Goal: Task Accomplishment & Management: Manage account settings

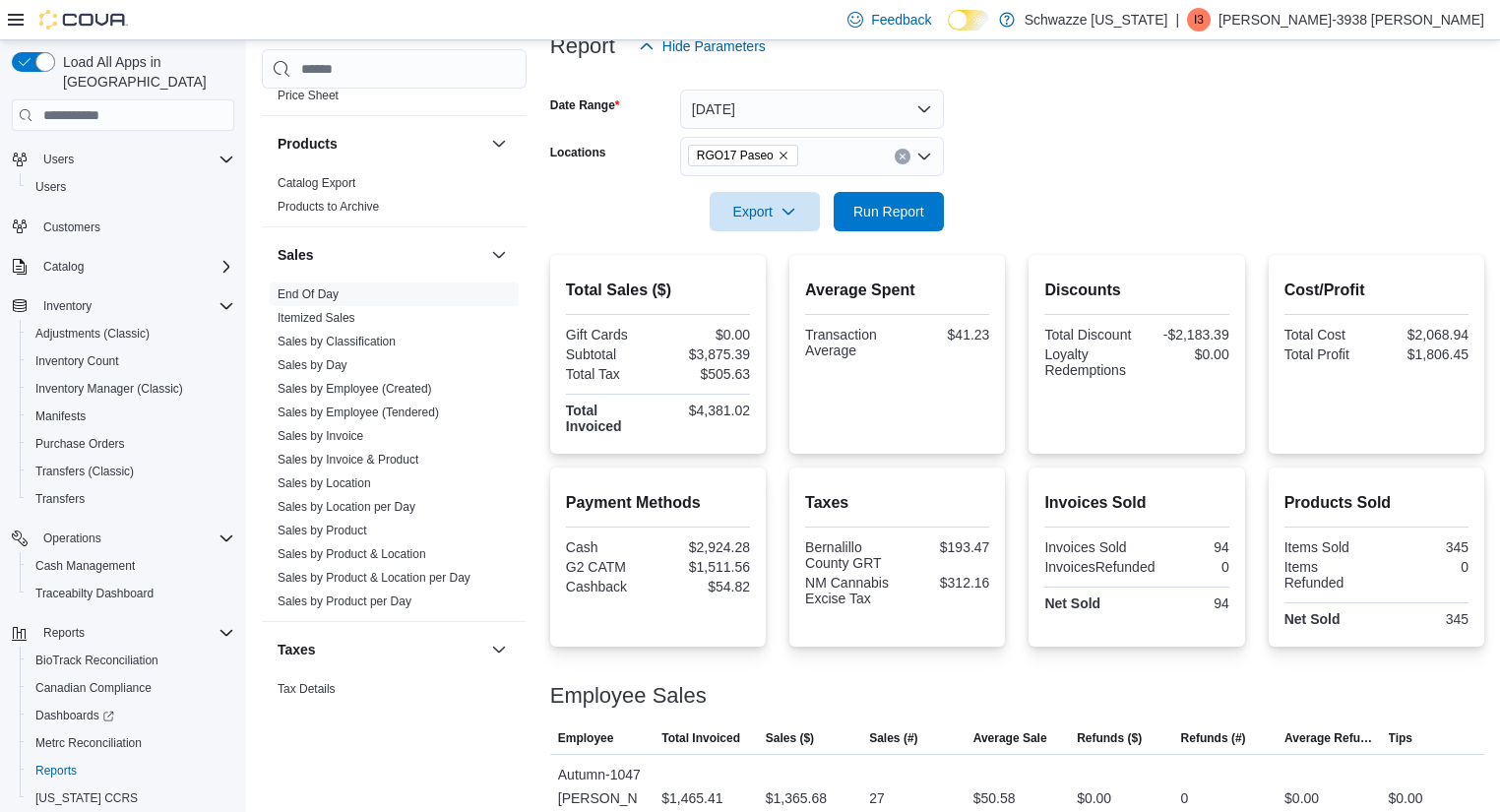
scroll to position [1374, 0]
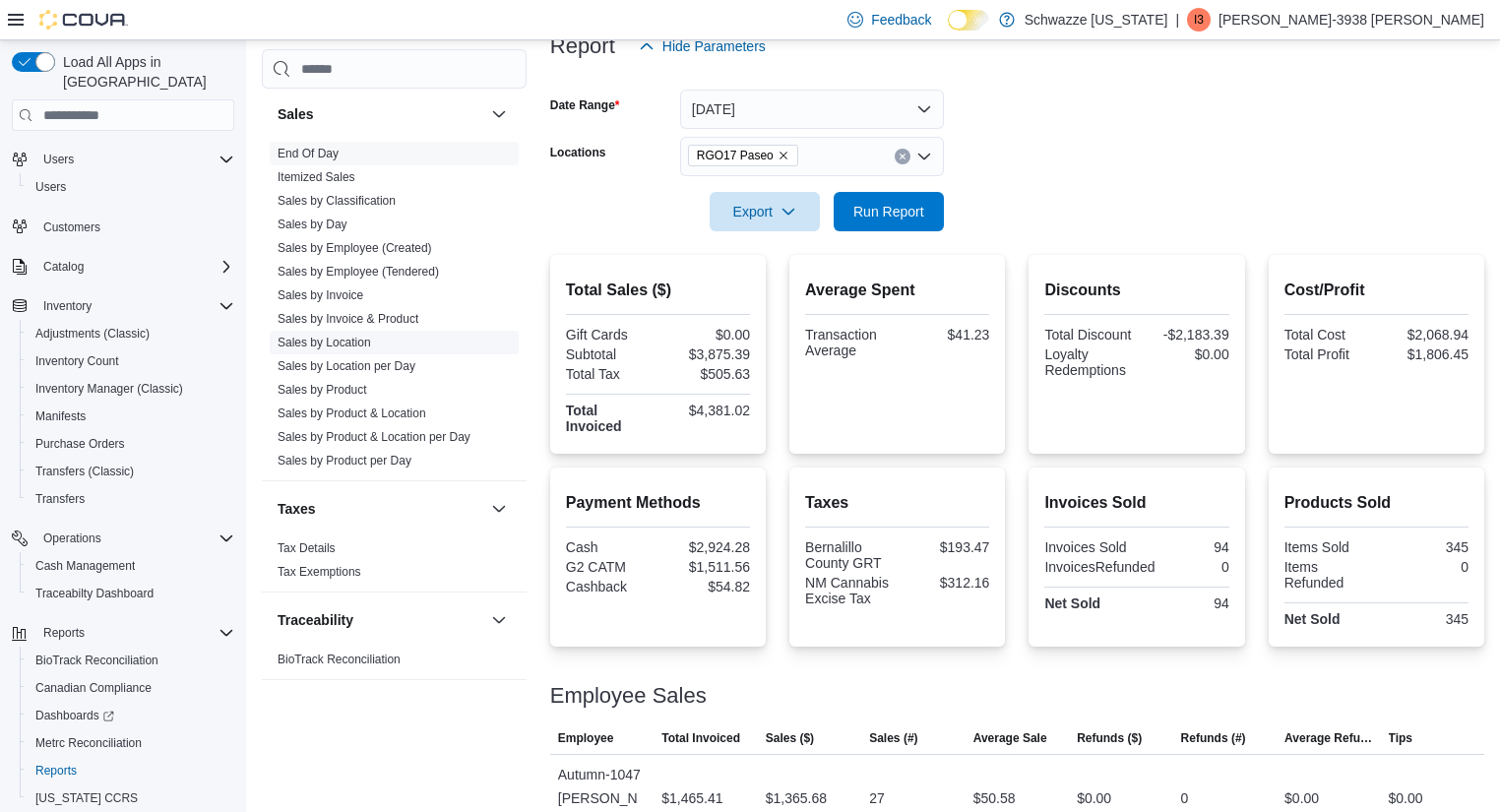
click at [343, 339] on link "Sales by Location" at bounding box center [324, 343] width 94 height 14
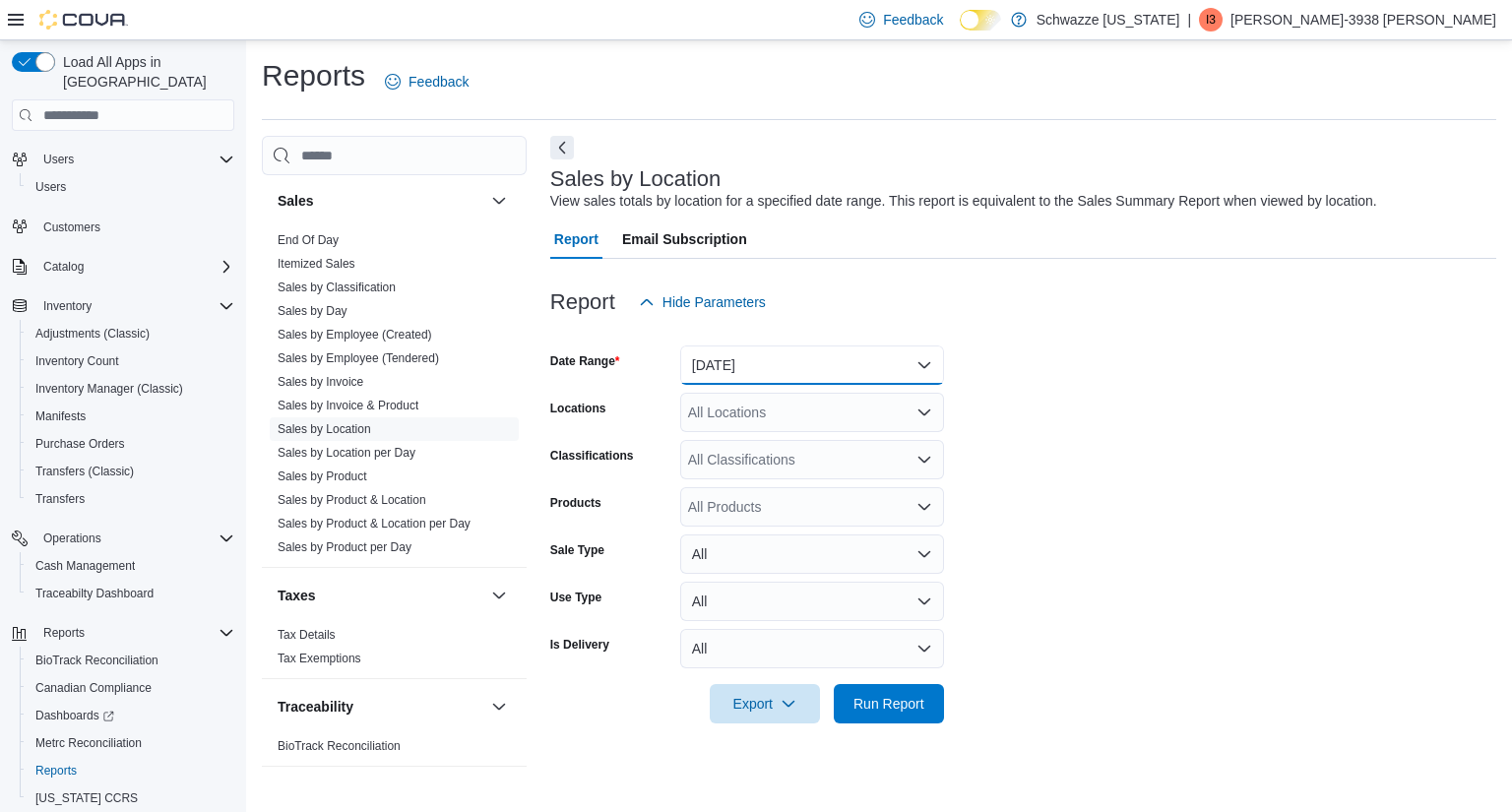
click at [752, 372] on button "[DATE]" at bounding box center [812, 365] width 264 height 39
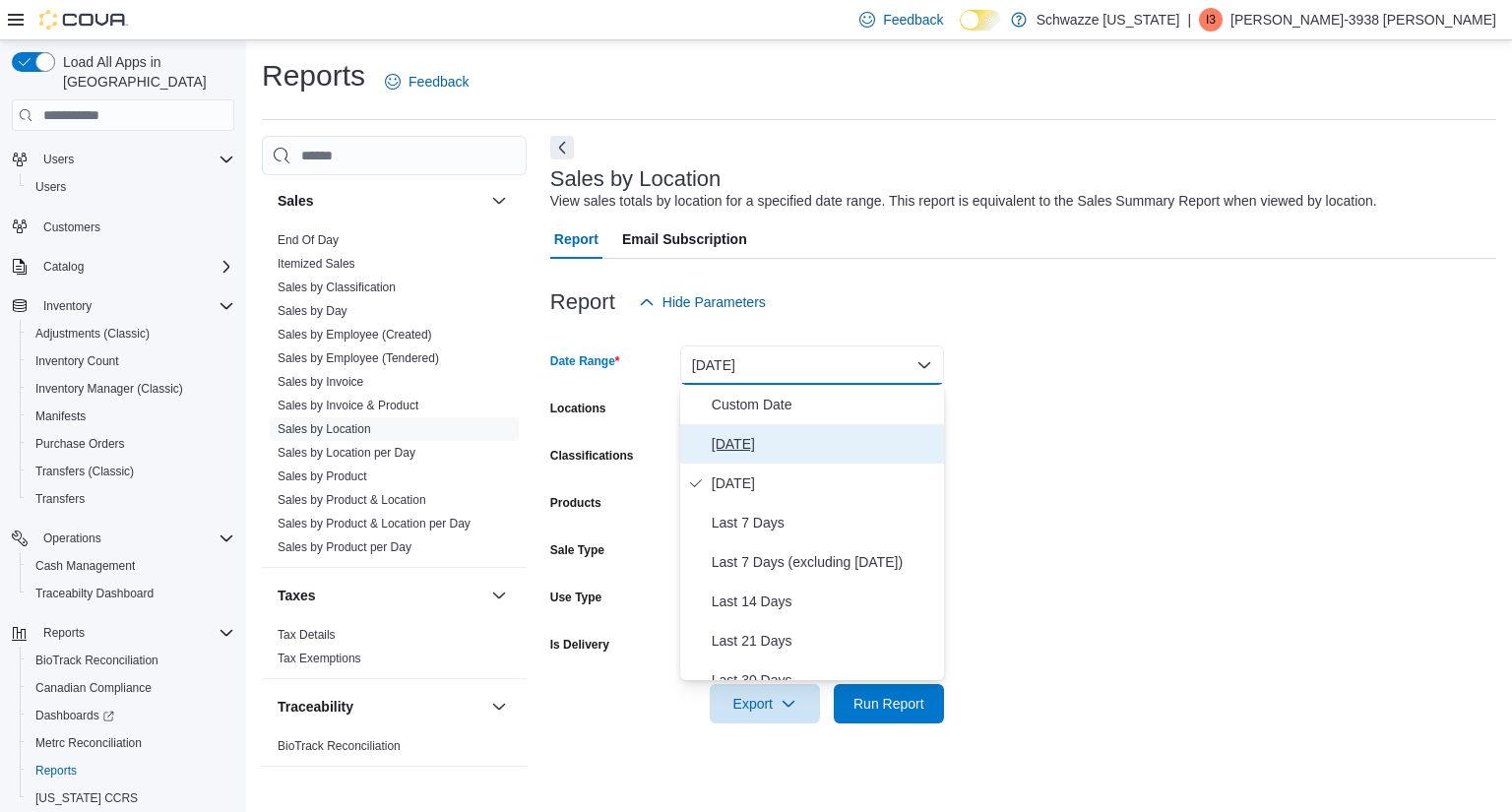
click at [732, 445] on span "[DATE]" at bounding box center [824, 444] width 224 height 24
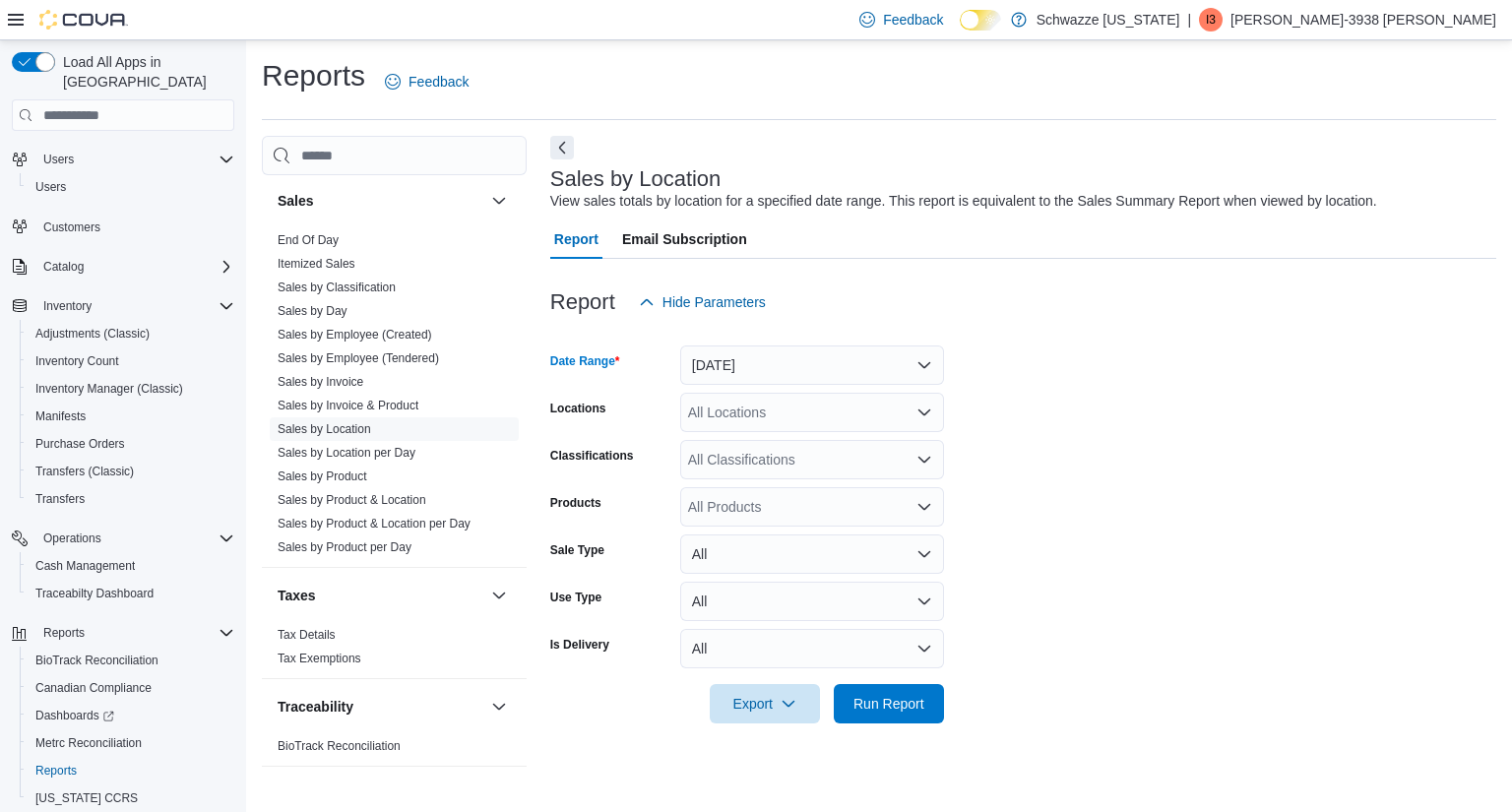
click at [786, 415] on div "All Locations" at bounding box center [812, 412] width 264 height 39
type input "*****"
click at [785, 448] on span "RGO17 Paseo" at bounding box center [777, 446] width 90 height 20
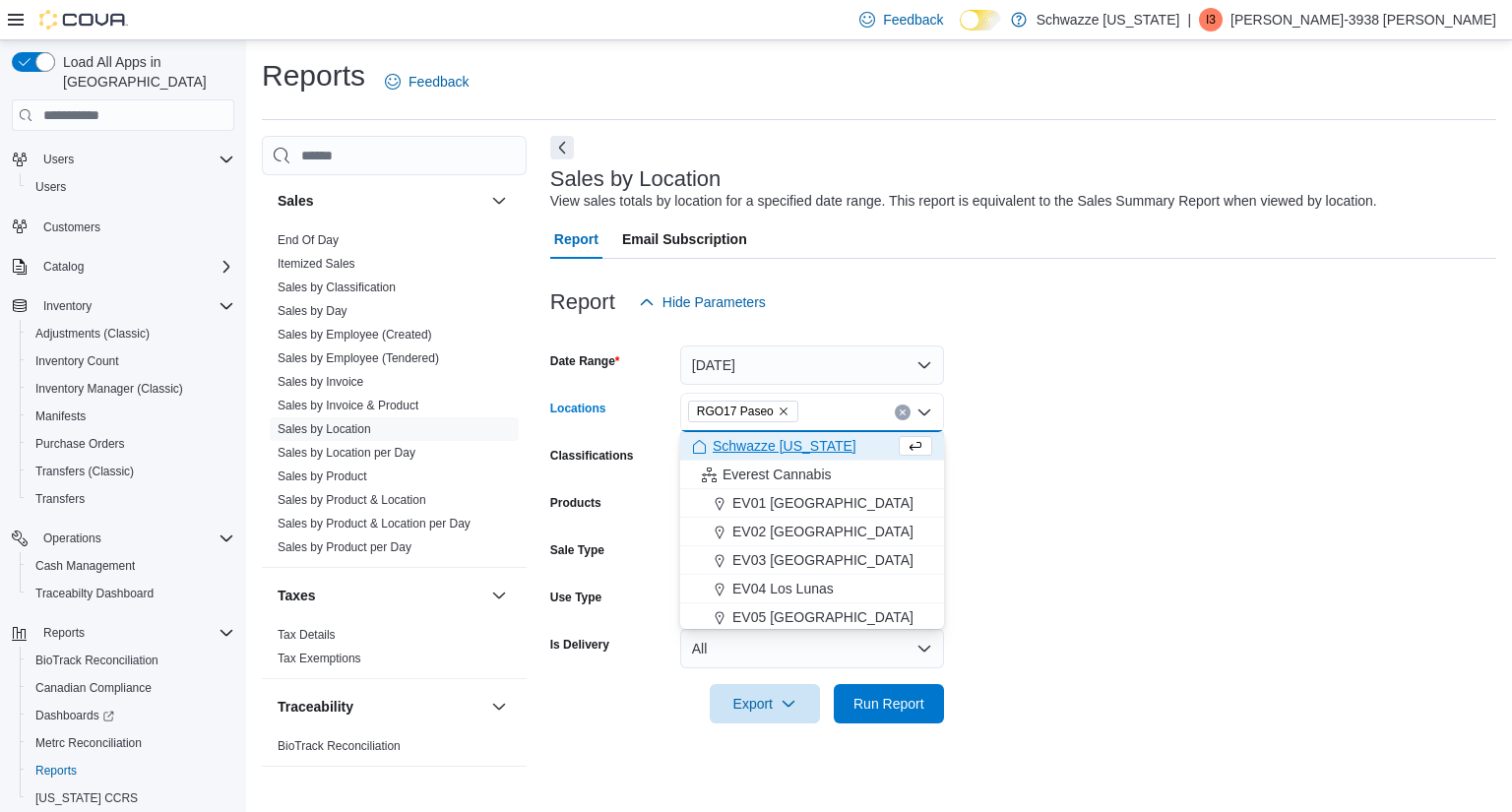
click at [1265, 556] on form "Date Range [DATE] Locations RGO17 Paseo Combo box. Selected. RGO17 Paseo. Press…" at bounding box center [1023, 523] width 946 height 402
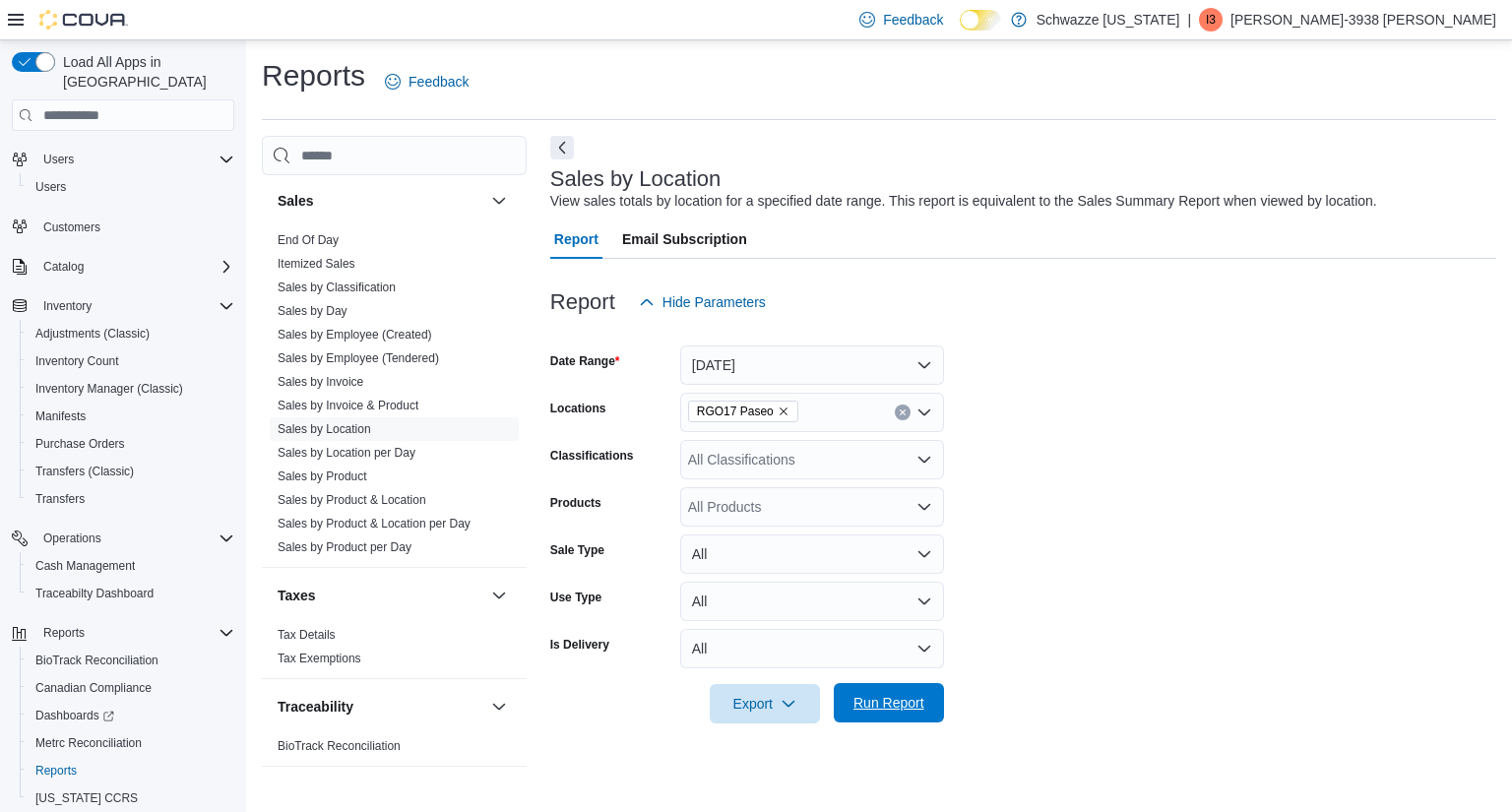
click at [844, 704] on button "Run Report" at bounding box center [889, 703] width 110 height 39
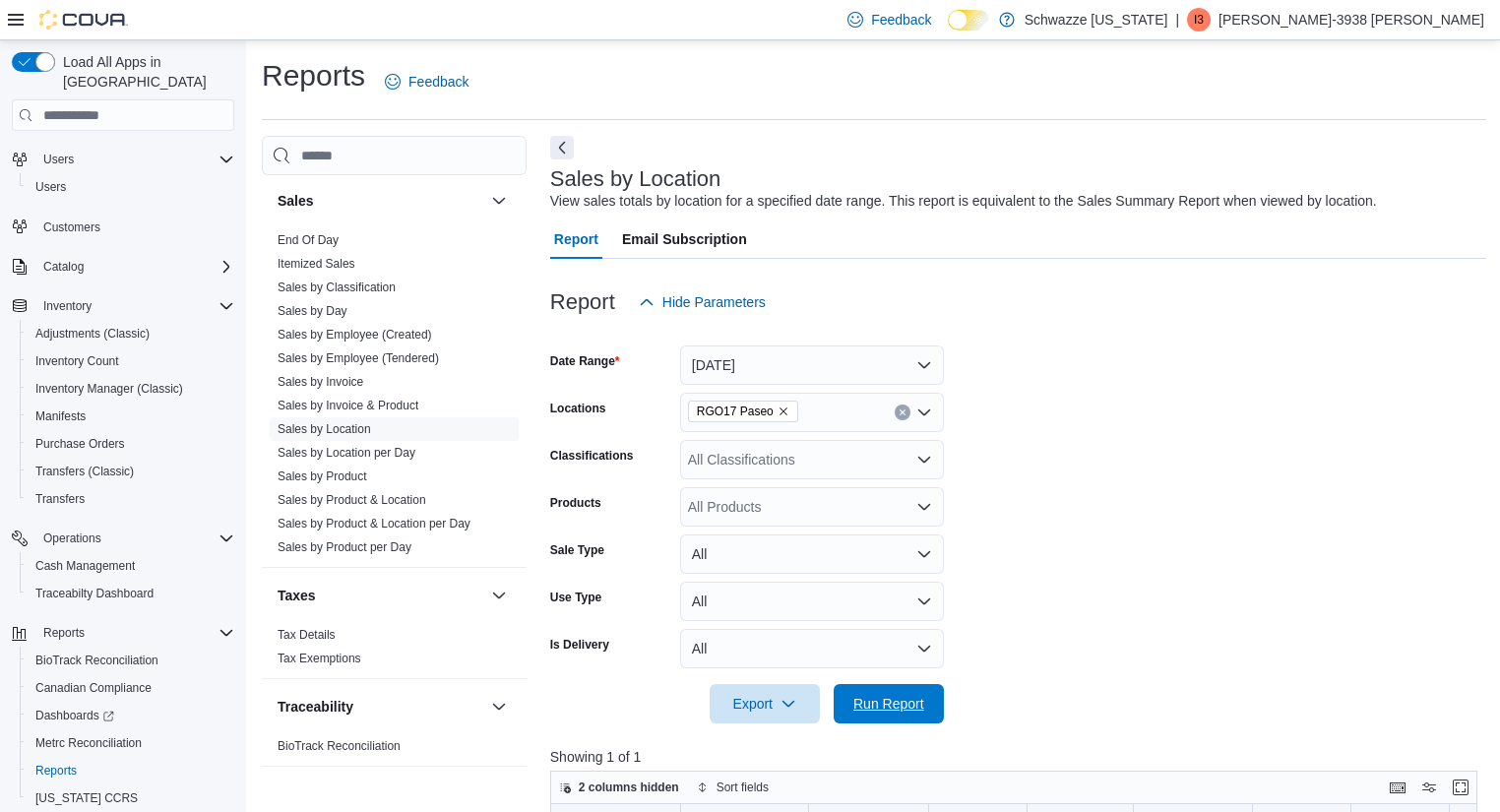
click at [888, 701] on span "Run Report" at bounding box center [889, 704] width 71 height 20
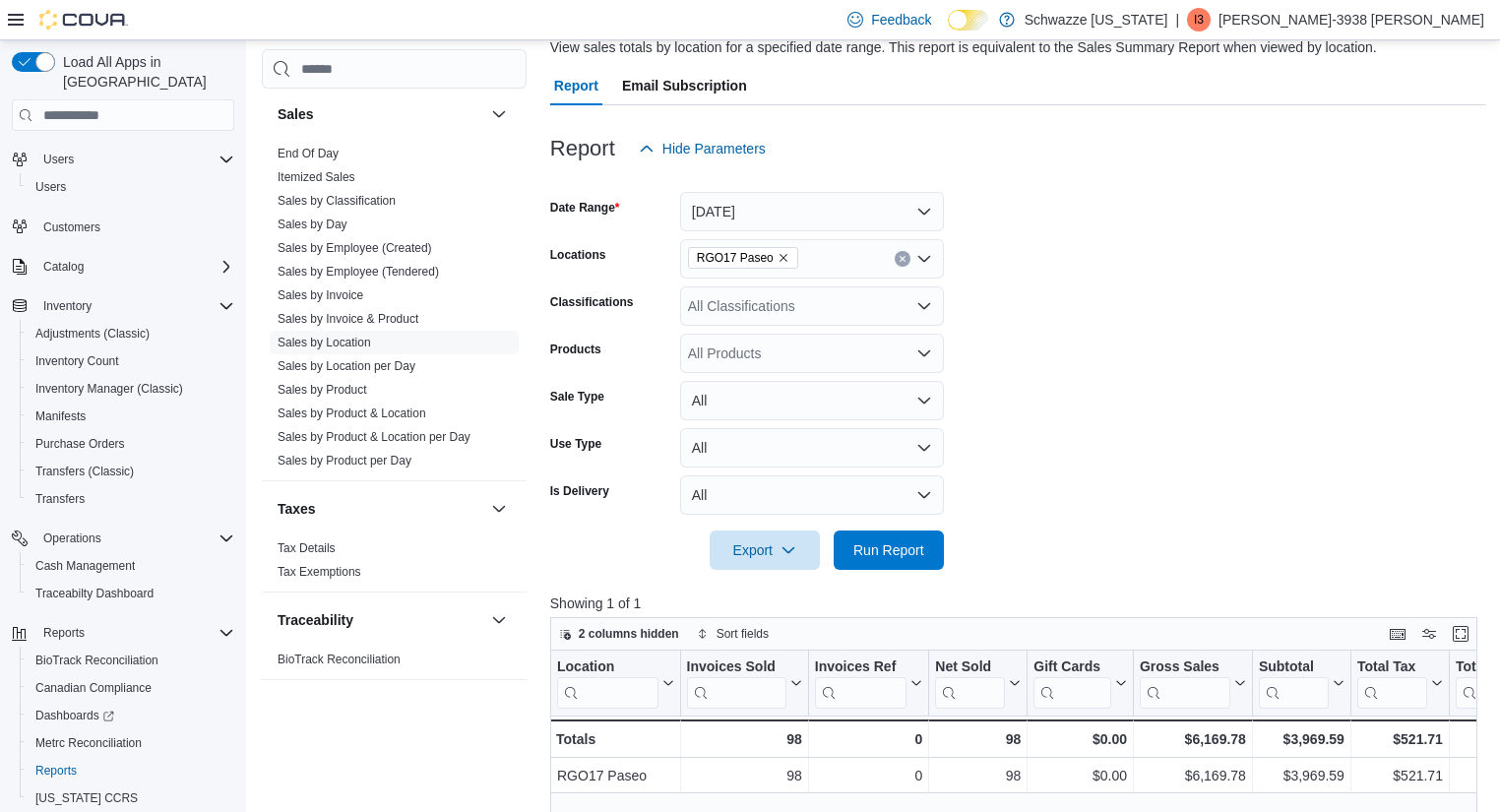
scroll to position [157, 0]
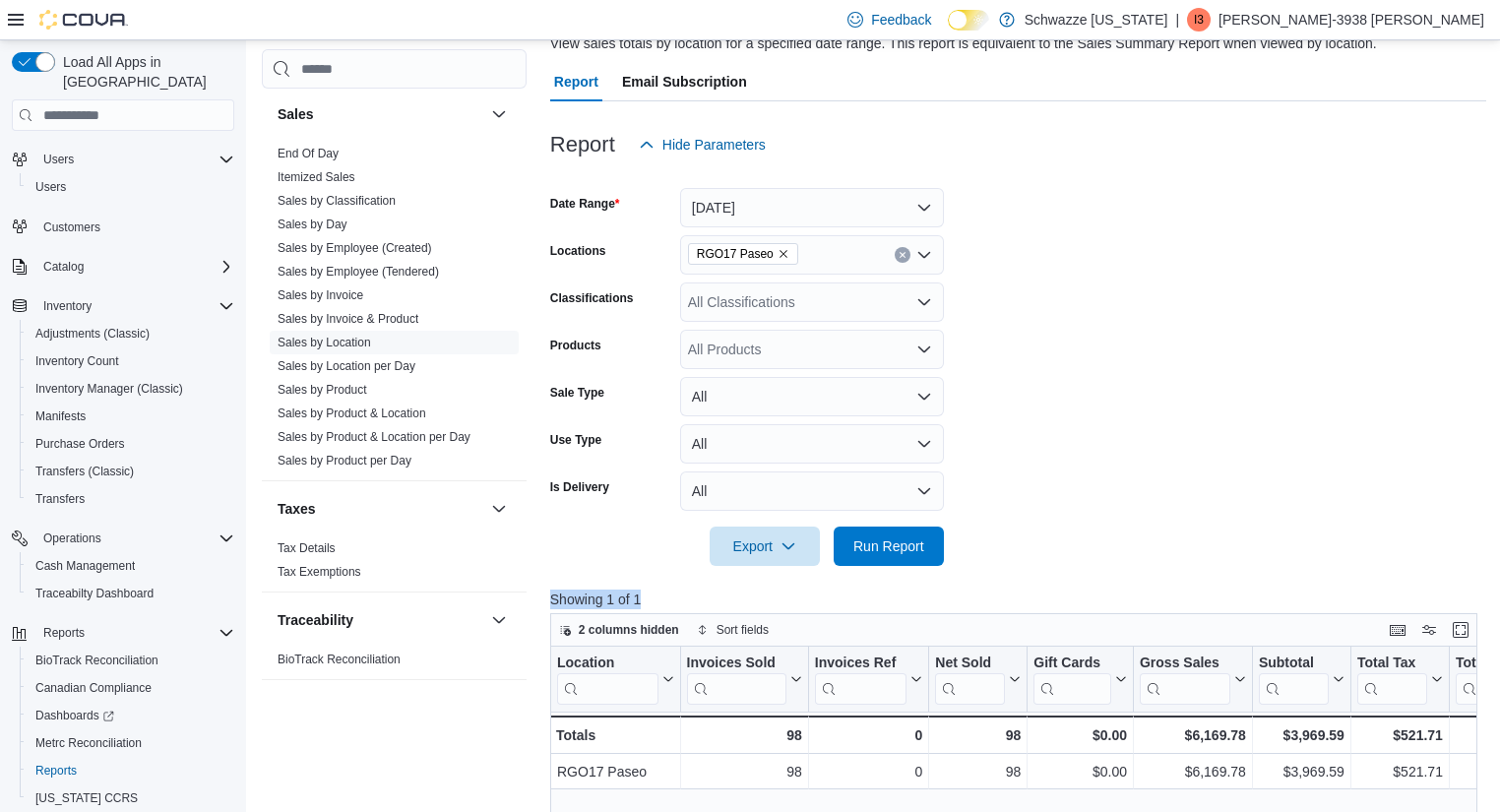
drag, startPoint x: 1138, startPoint y: 611, endPoint x: 1092, endPoint y: 576, distance: 57.8
click at [1092, 576] on div "Report Hide Parameters Date Range [DATE] Locations RGO17 Paseo Classifications …" at bounding box center [1019, 682] width 937 height 1161
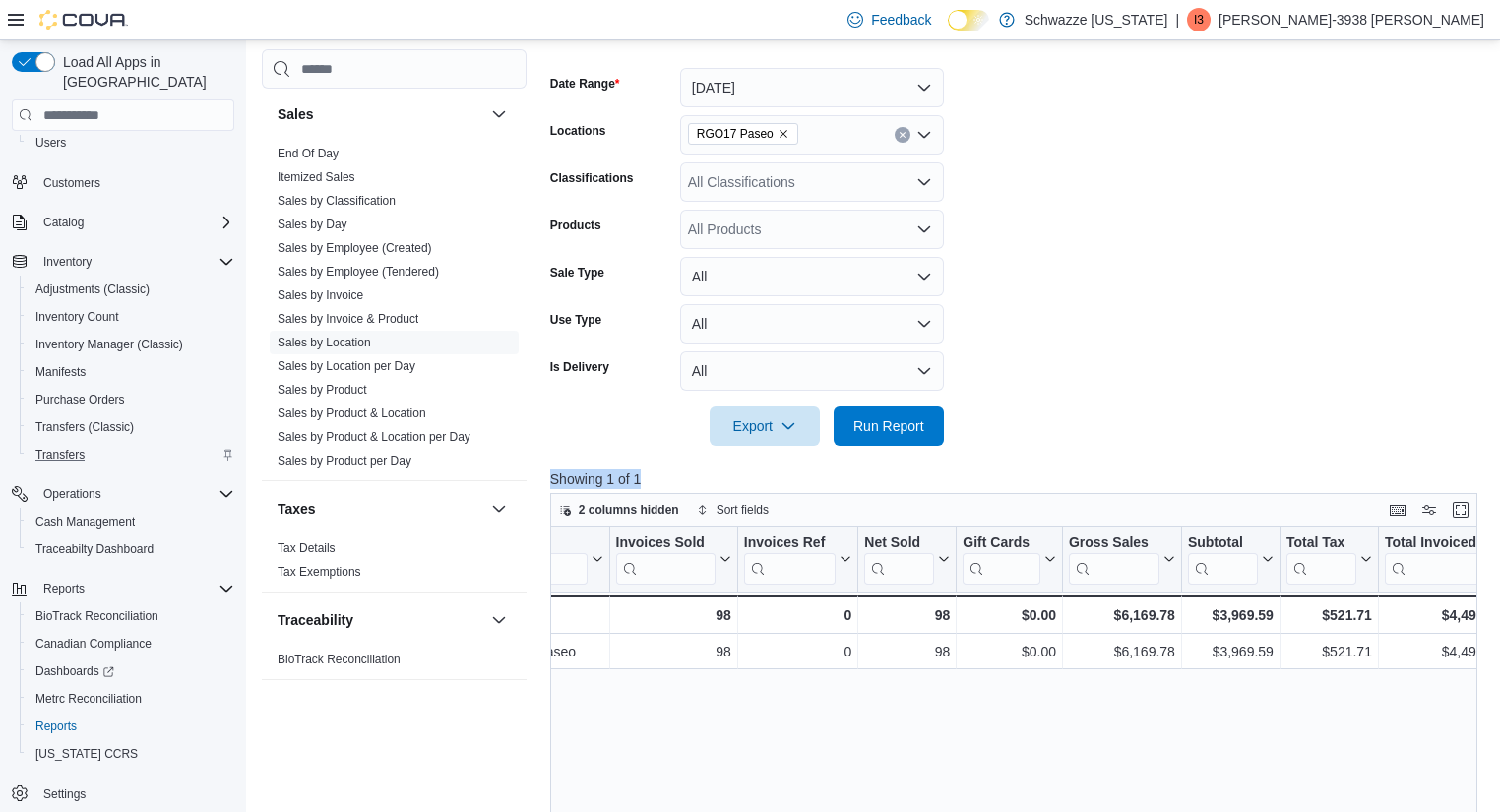
scroll to position [0, 0]
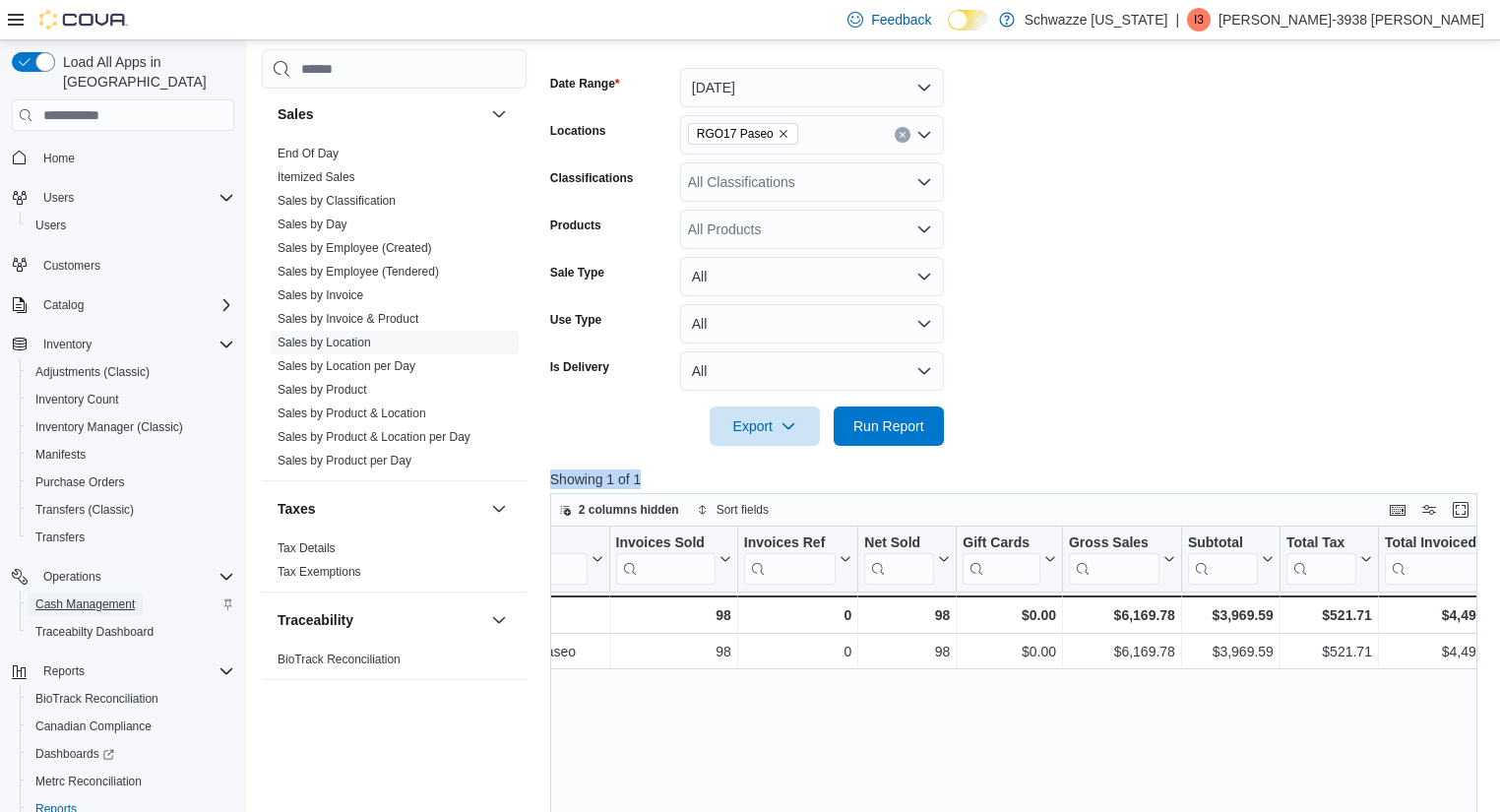
click at [105, 596] on span "Cash Management" at bounding box center [85, 604] width 99 height 16
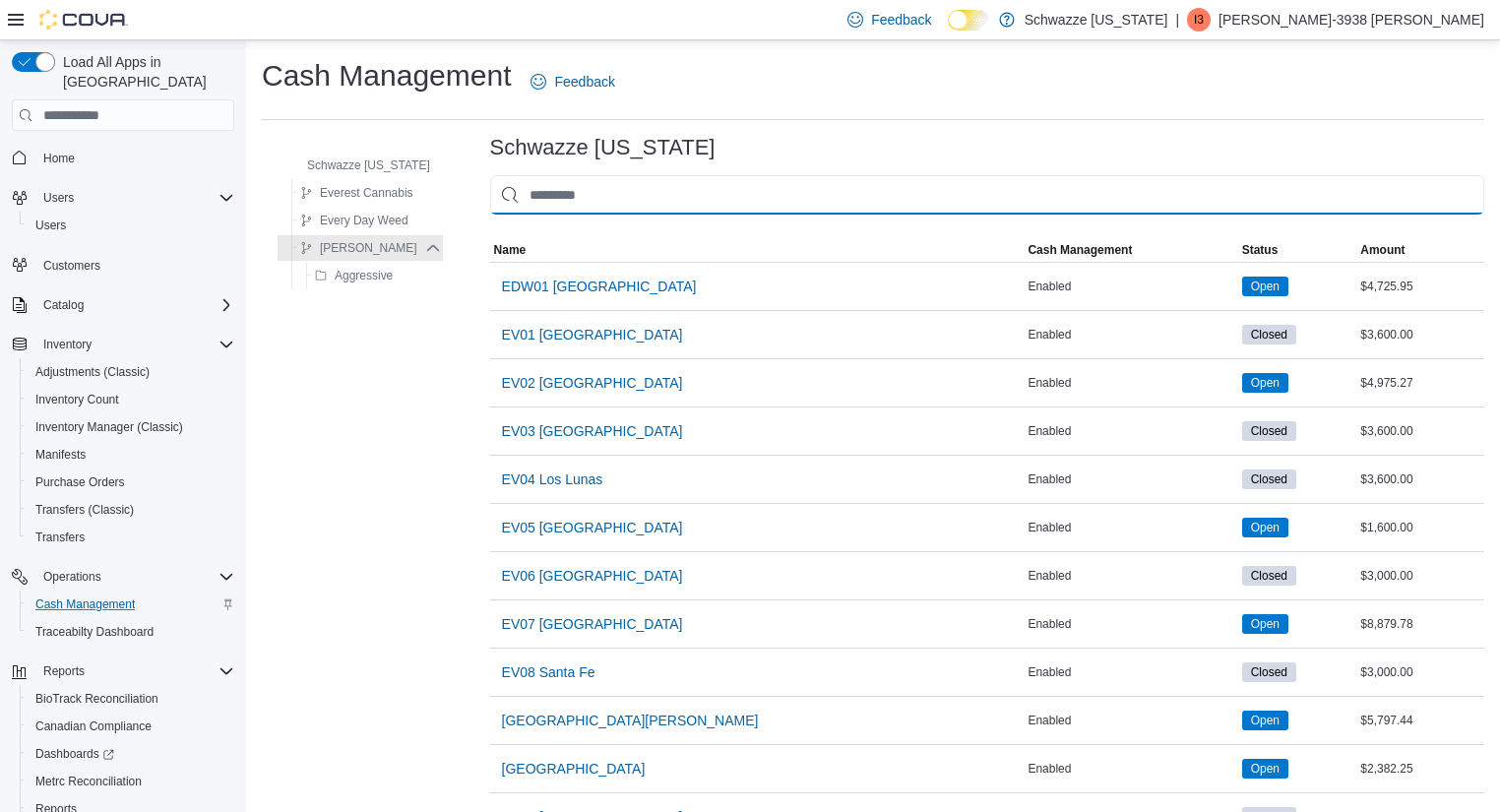
click at [647, 197] on input "This is a search bar. As you type, the results lower in the page will automatic…" at bounding box center [987, 195] width 994 height 39
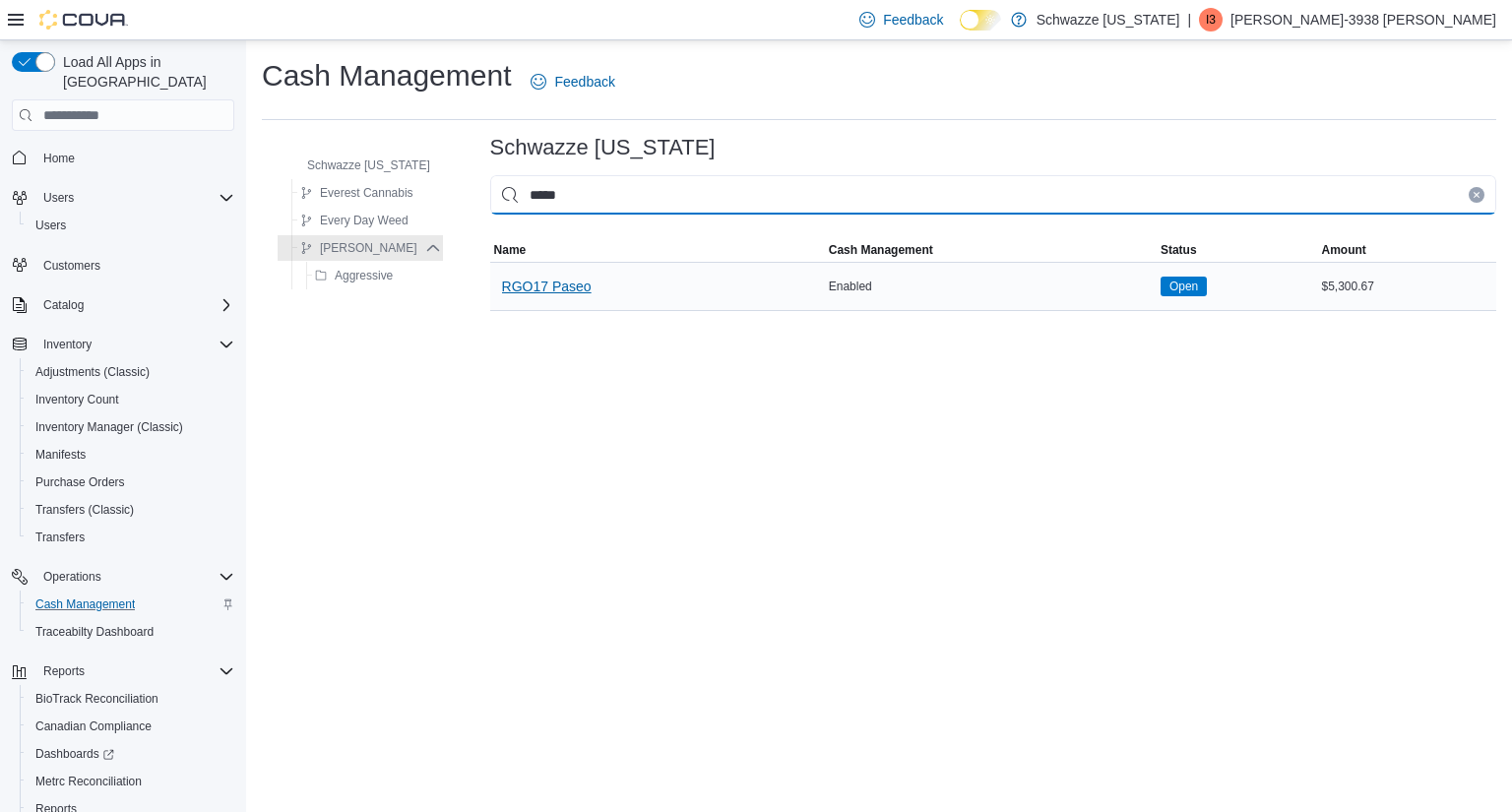
type input "*****"
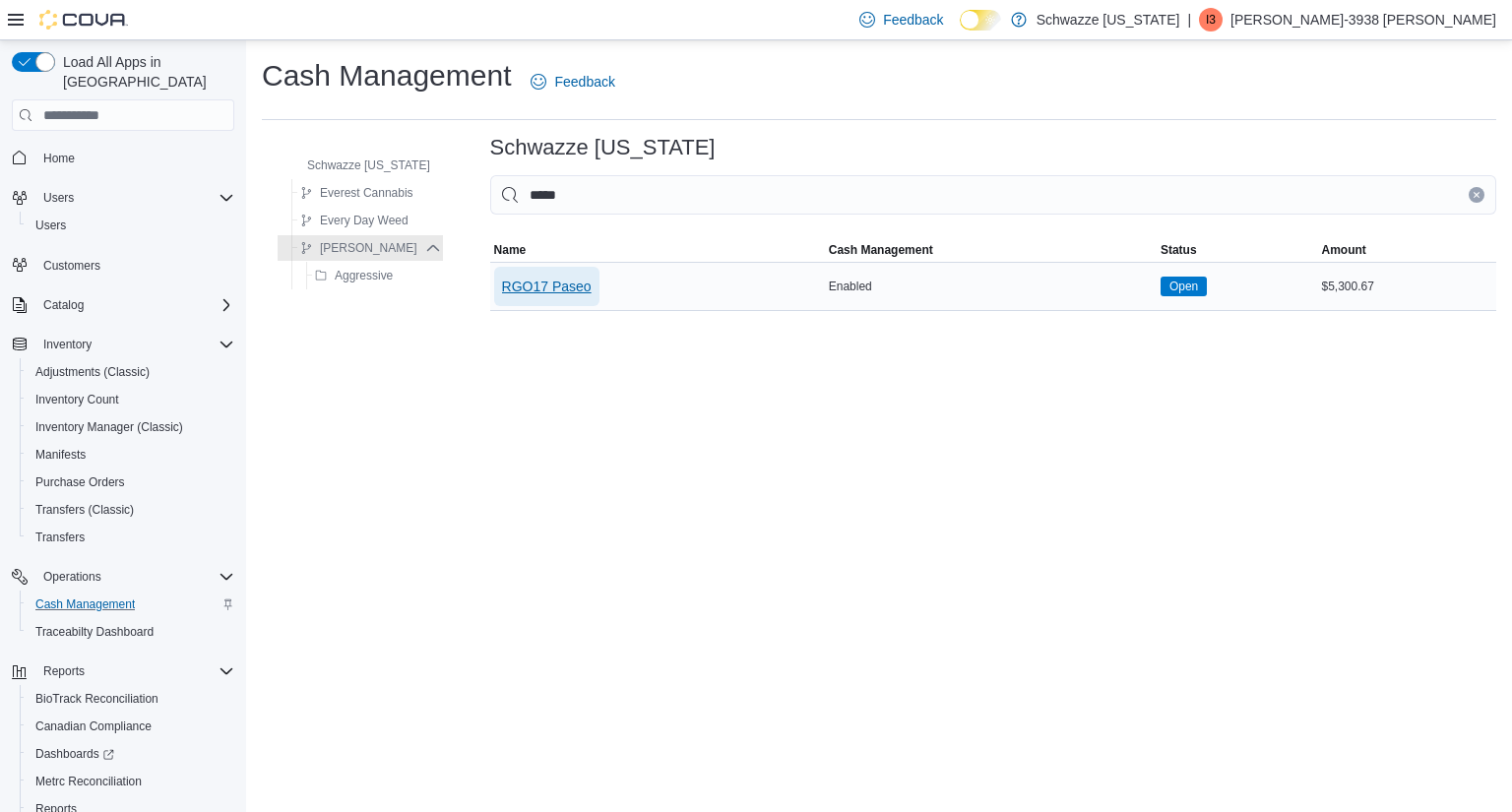
click at [546, 288] on span "RGO17 Paseo" at bounding box center [546, 286] width 90 height 20
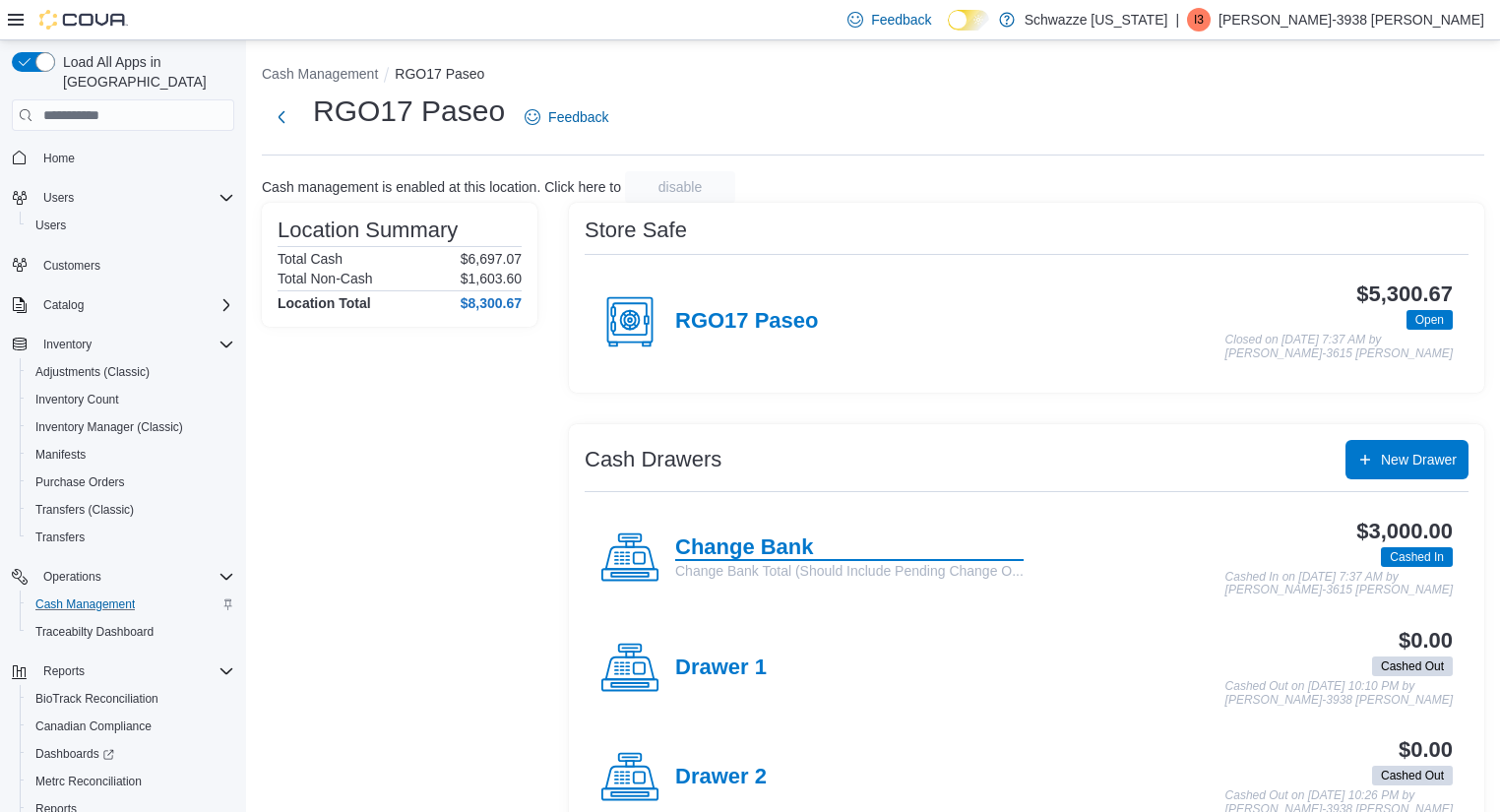
click at [786, 553] on h4 "Change Bank" at bounding box center [849, 548] width 348 height 26
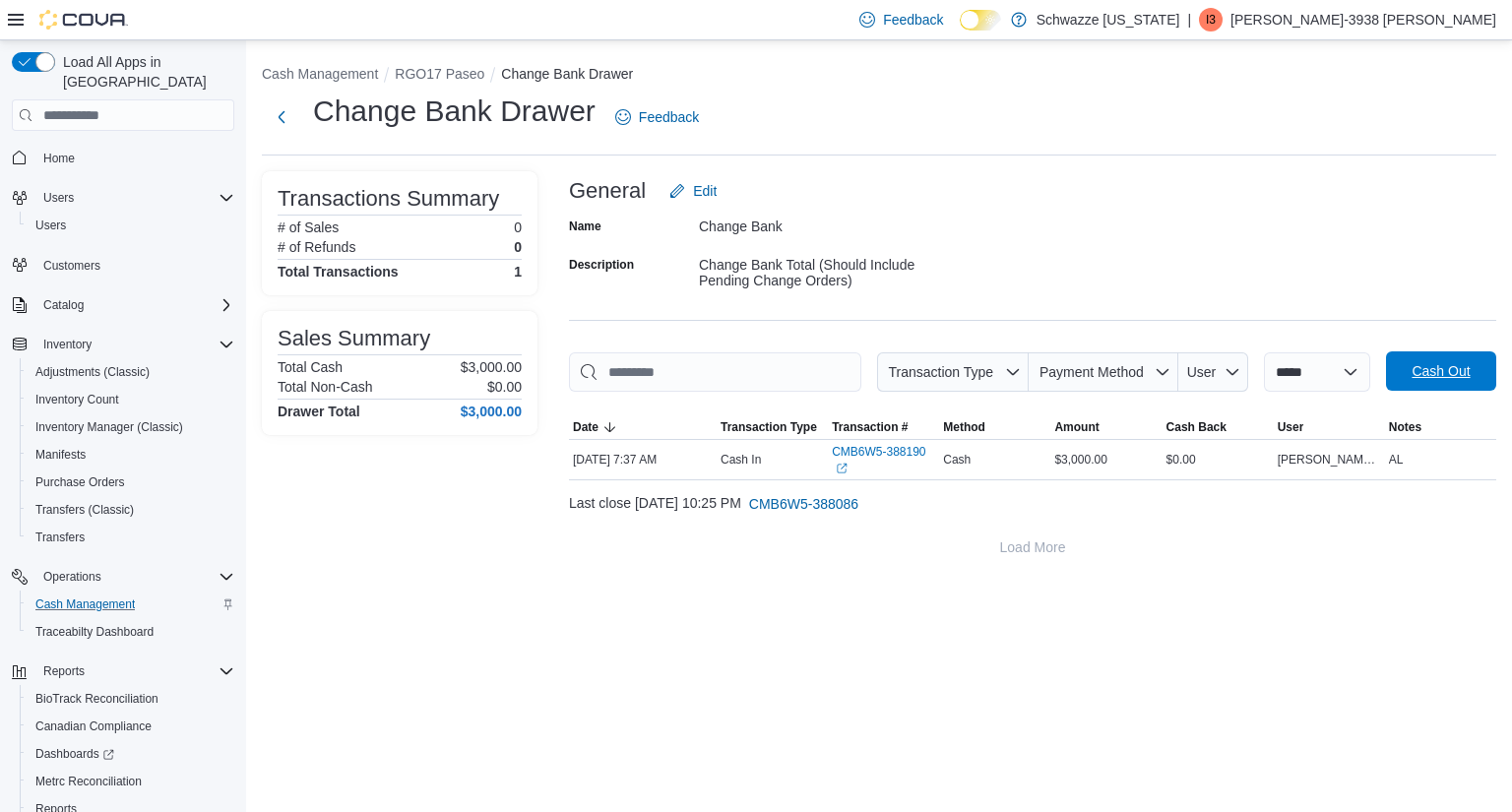
click at [1416, 374] on span "Cash Out" at bounding box center [1440, 371] width 58 height 20
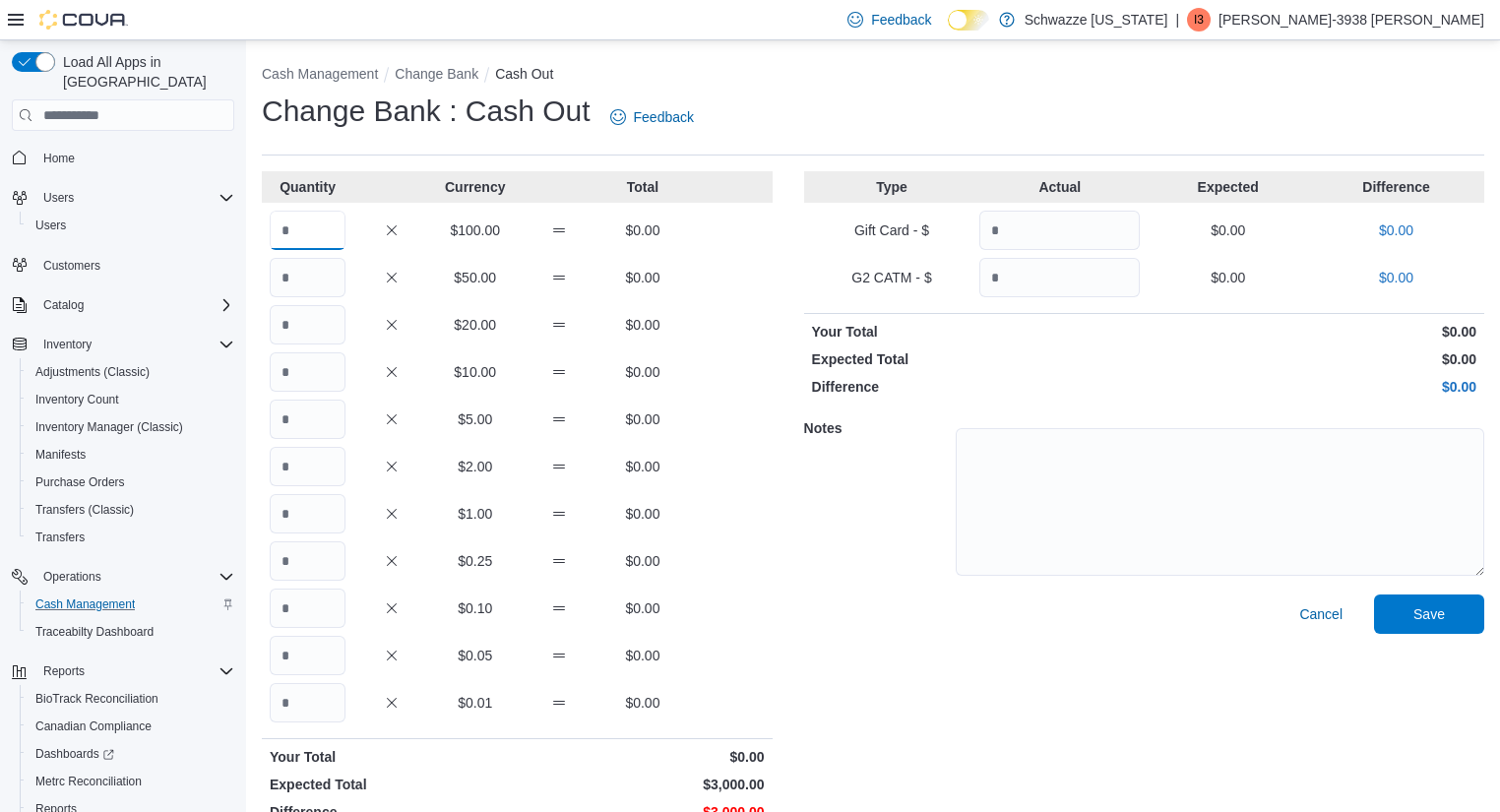
click at [301, 229] on input "Quantity" at bounding box center [307, 230] width 76 height 39
type input "**"
click at [856, 646] on div "Cancel Save" at bounding box center [1144, 712] width 680 height 235
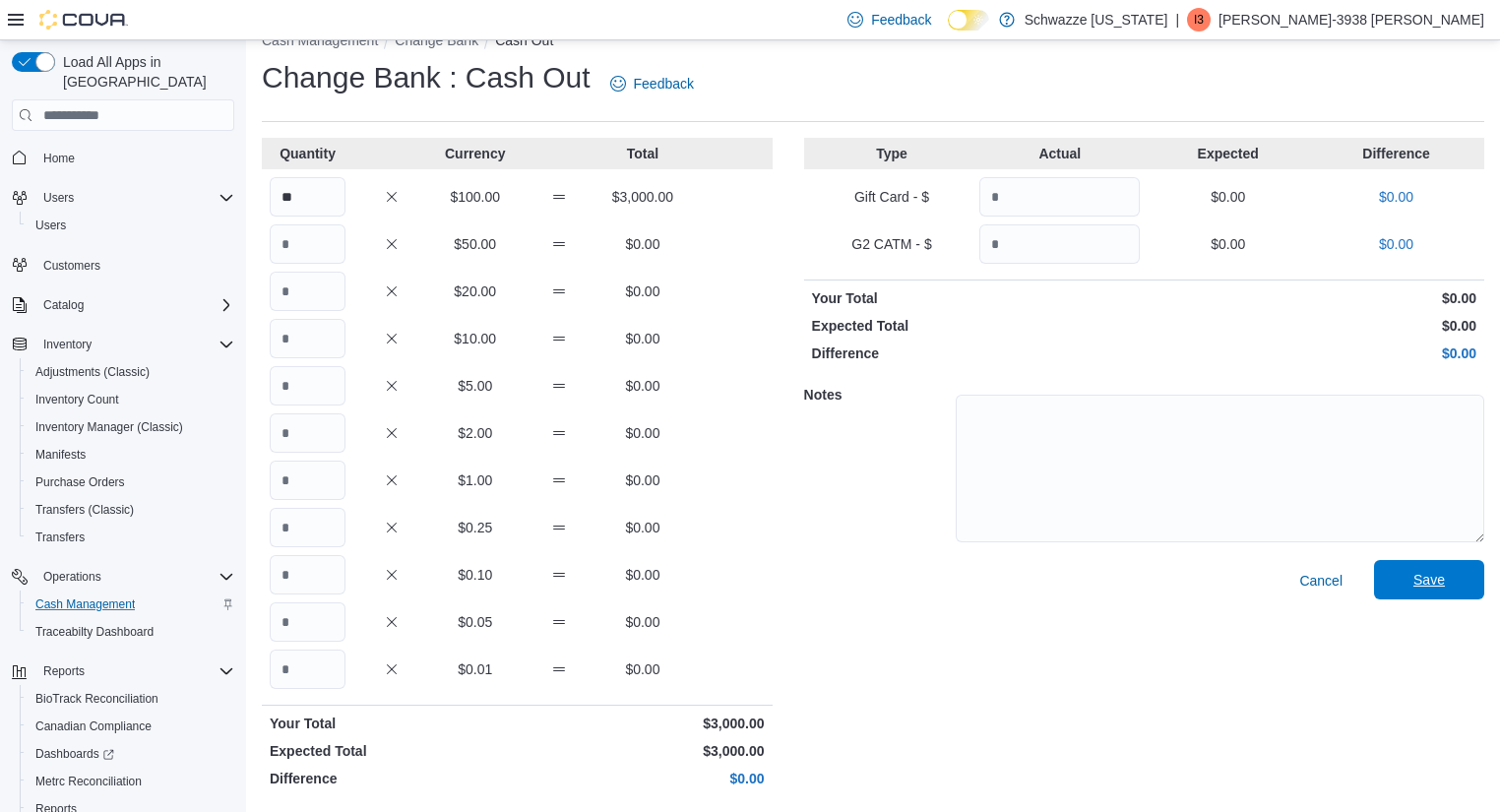
click at [1484, 563] on button "Save" at bounding box center [1429, 580] width 110 height 39
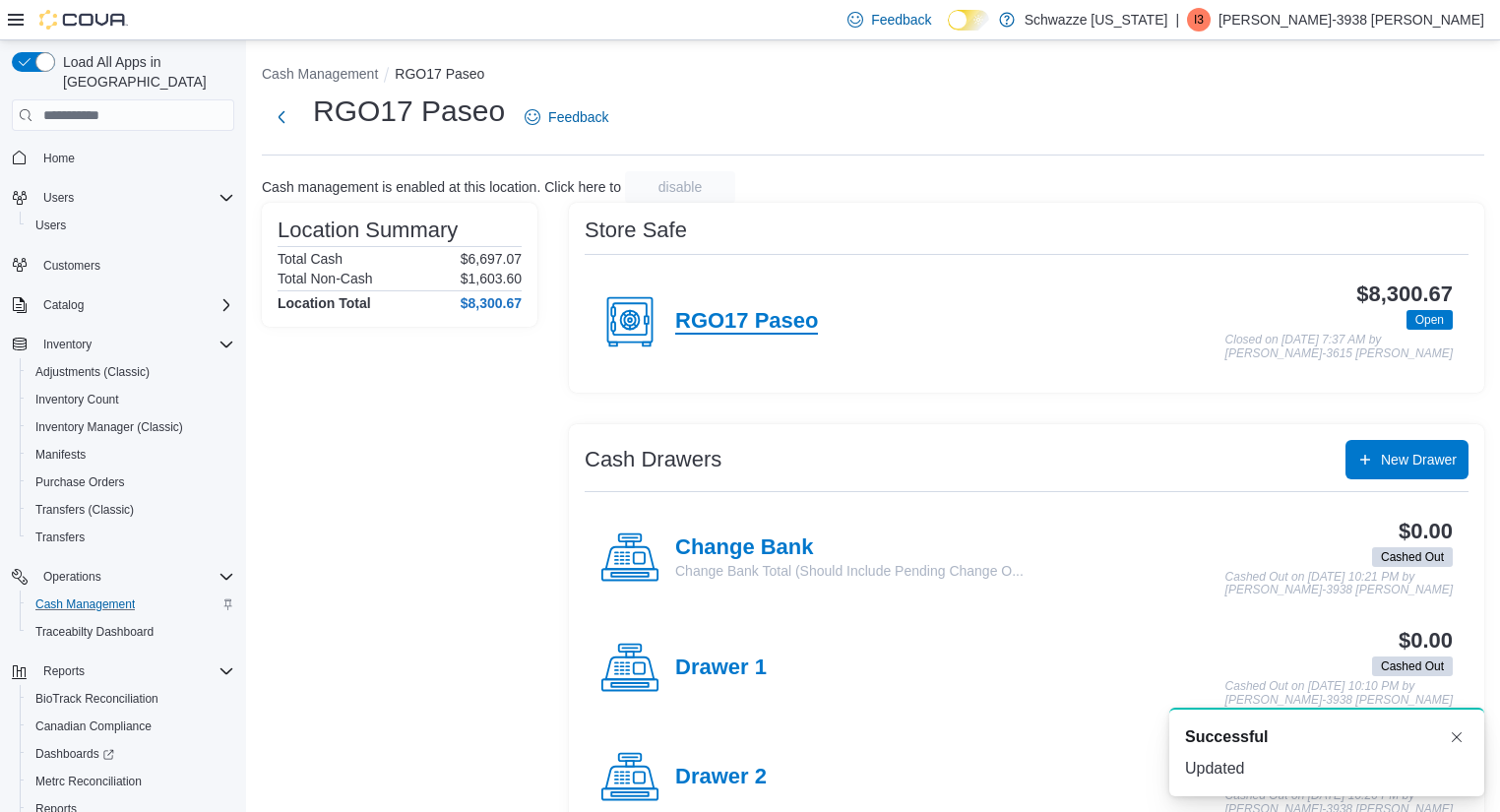
click at [691, 323] on h4 "RGO17 Paseo" at bounding box center [746, 322] width 143 height 26
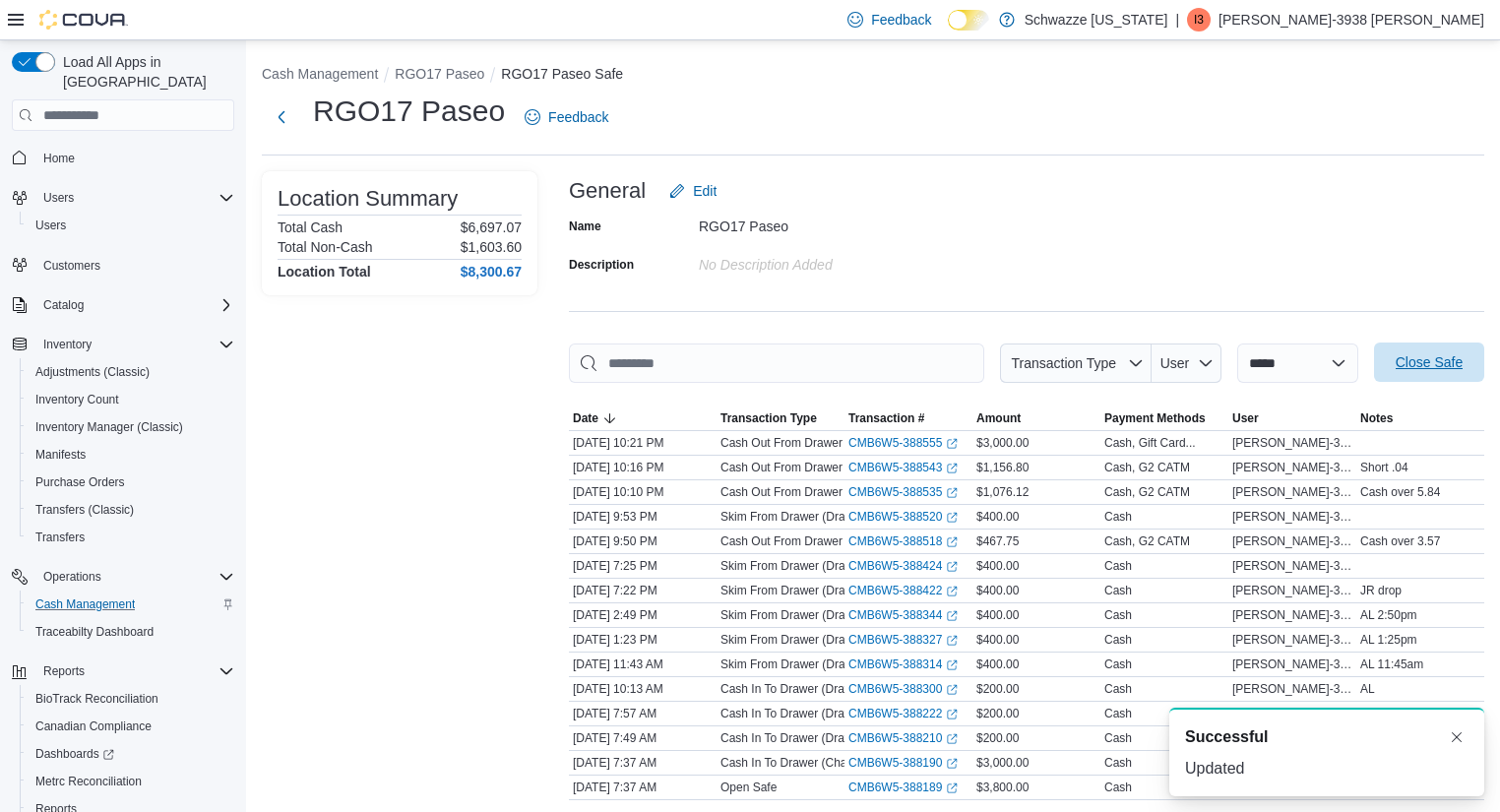
click at [1441, 359] on span "Close Safe" at bounding box center [1429, 362] width 67 height 20
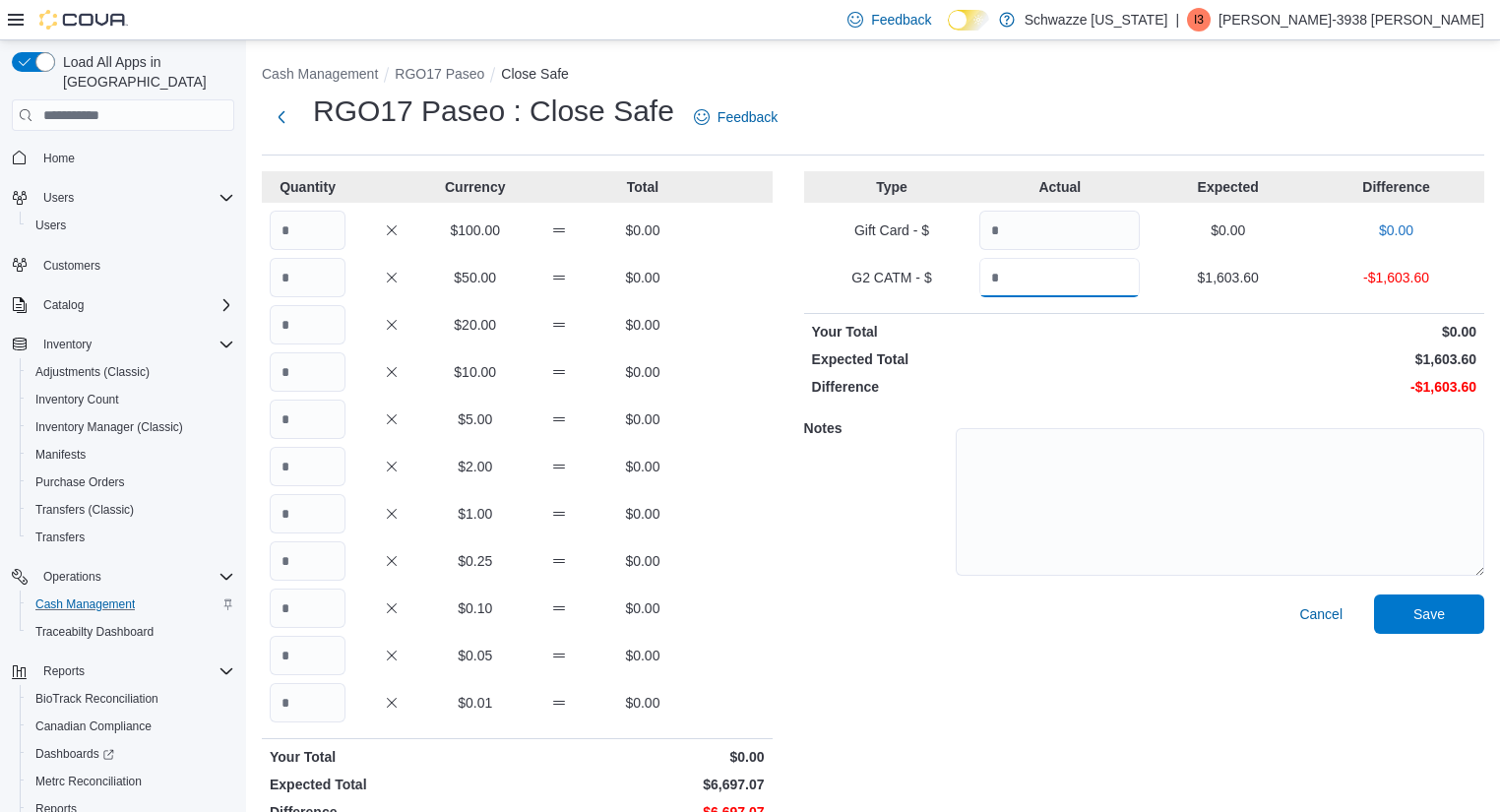
click at [1078, 268] on input "Quantity" at bounding box center [1059, 278] width 160 height 39
type input "*******"
click at [323, 228] on input "Quantity" at bounding box center [307, 230] width 76 height 39
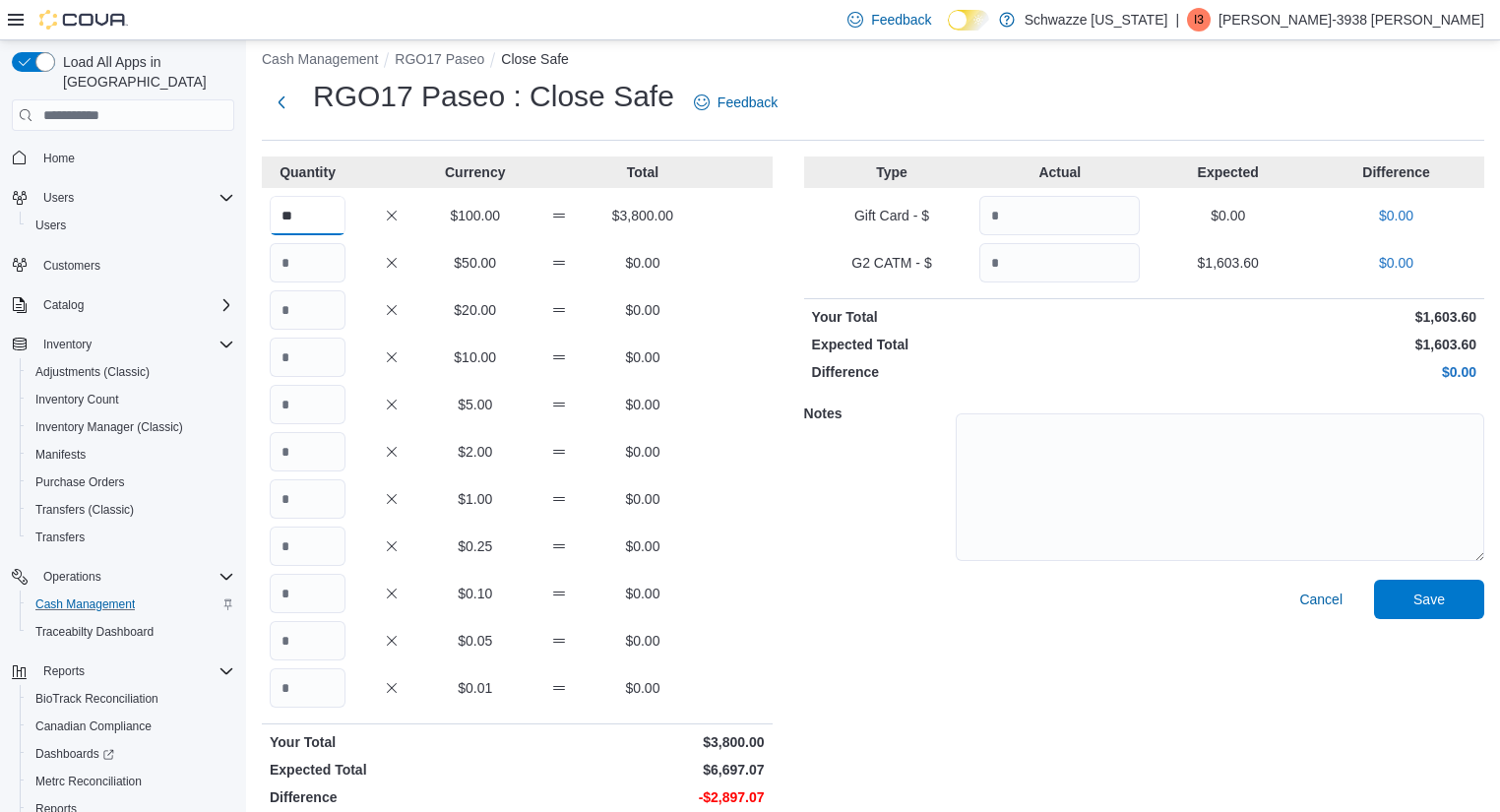
scroll to position [33, 0]
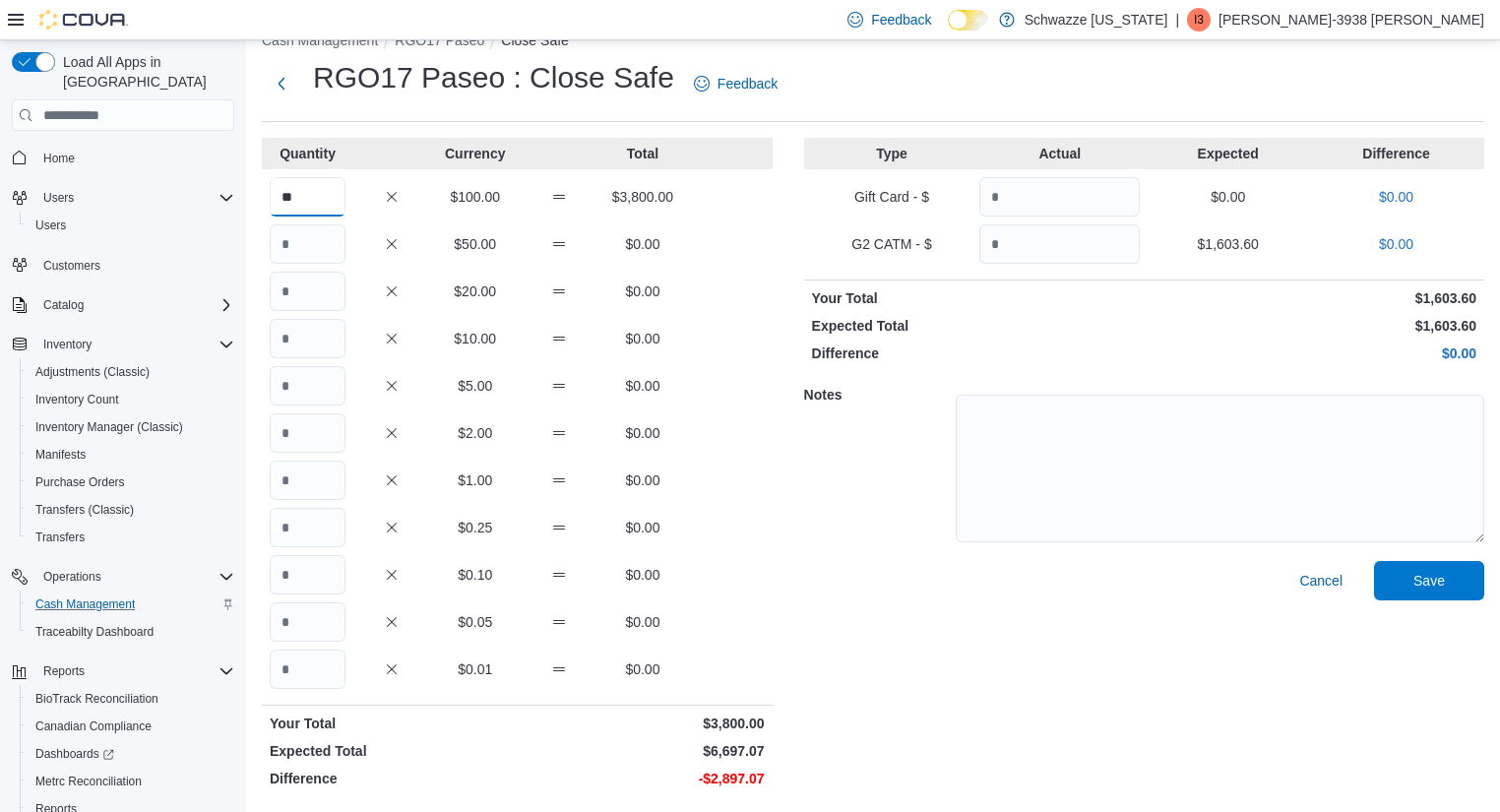
type input "**"
click at [314, 485] on input "Quantity" at bounding box center [307, 480] width 76 height 39
type input "****"
click at [311, 666] on input "Quantity" at bounding box center [307, 669] width 76 height 39
type input "*"
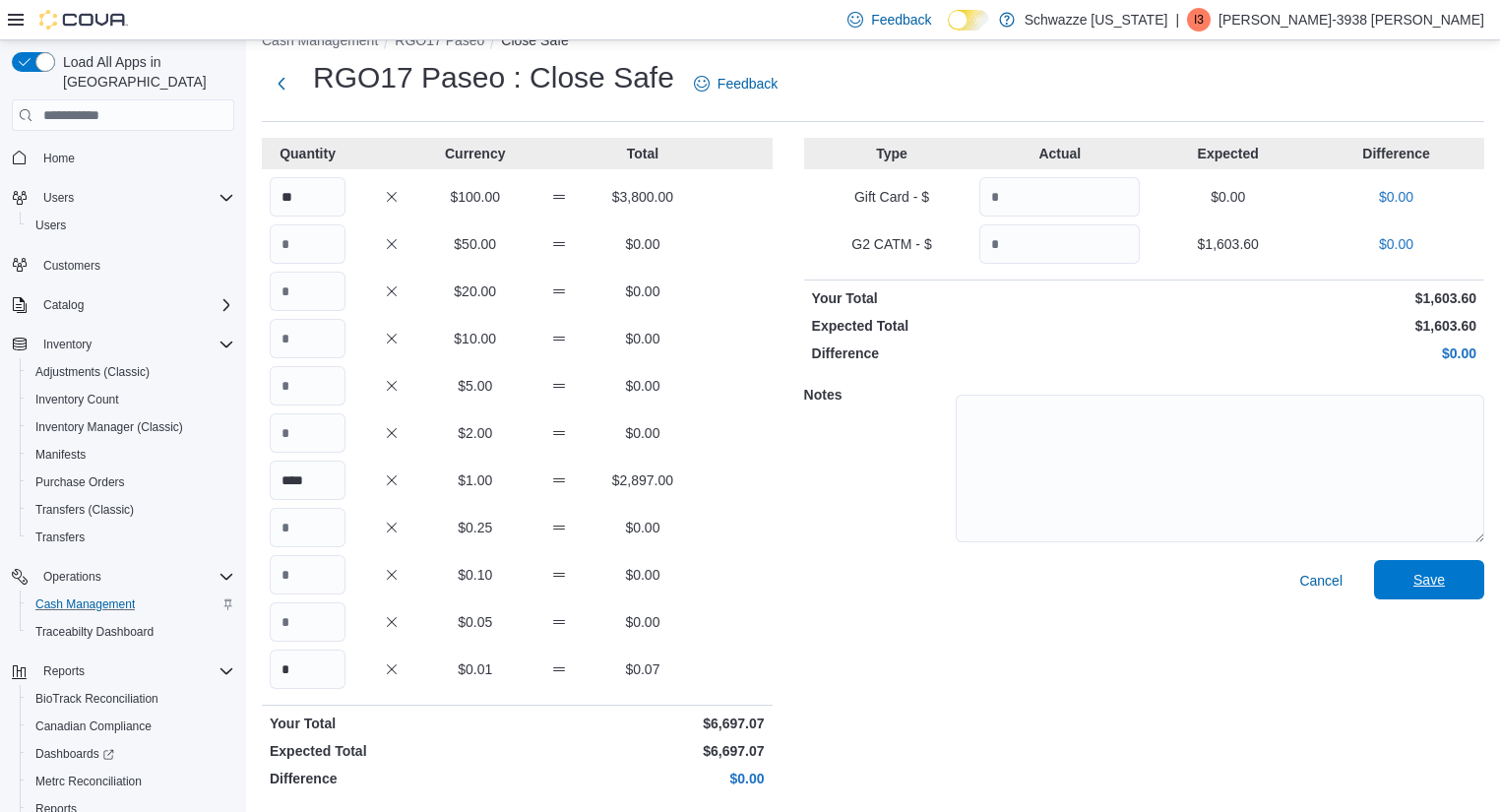
click at [1433, 579] on span "Save" at bounding box center [1429, 580] width 31 height 20
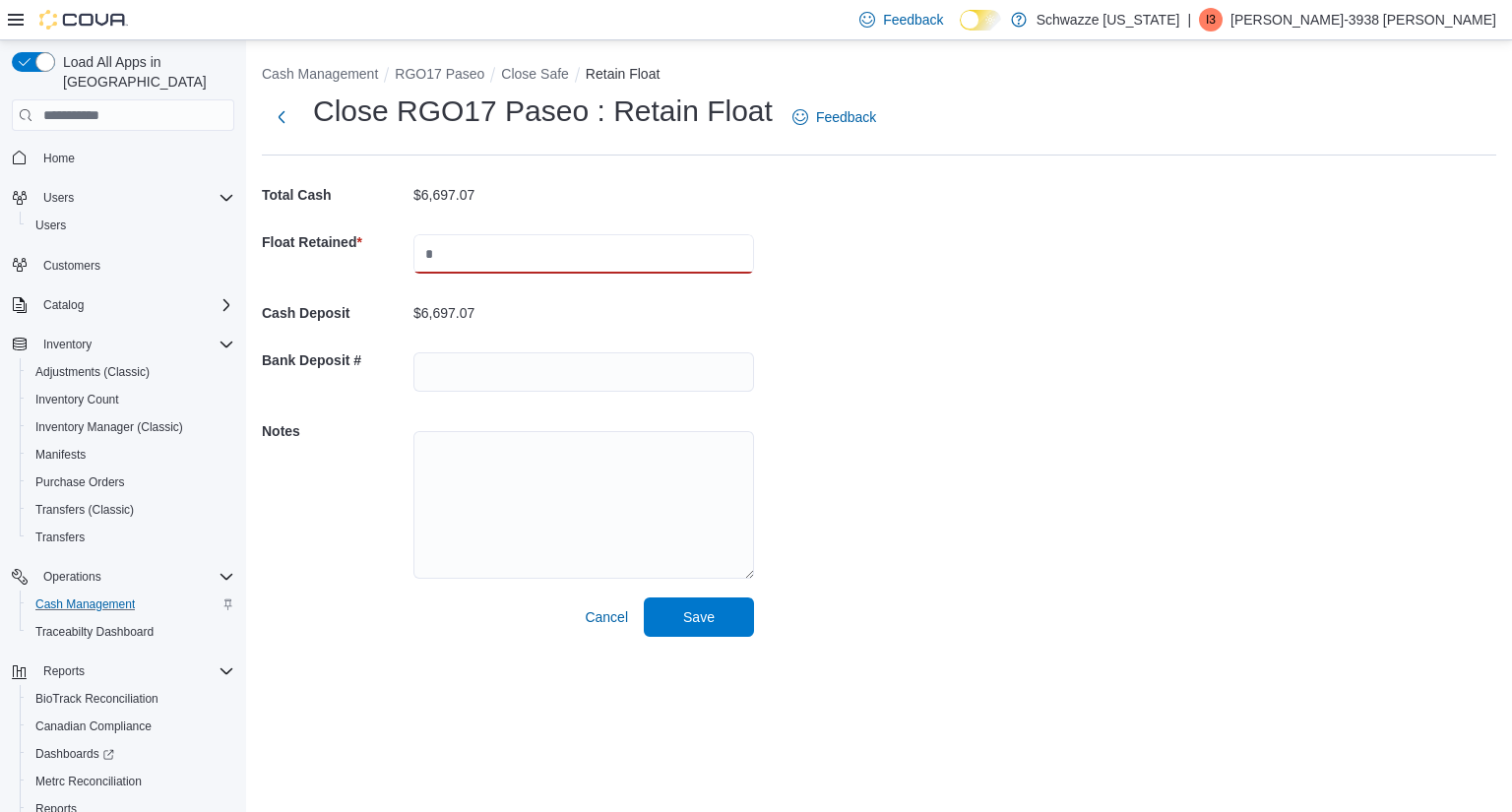
click at [541, 254] on input "text" at bounding box center [584, 254] width 341 height 39
type input "****"
click at [479, 374] on input "text" at bounding box center [584, 372] width 341 height 39
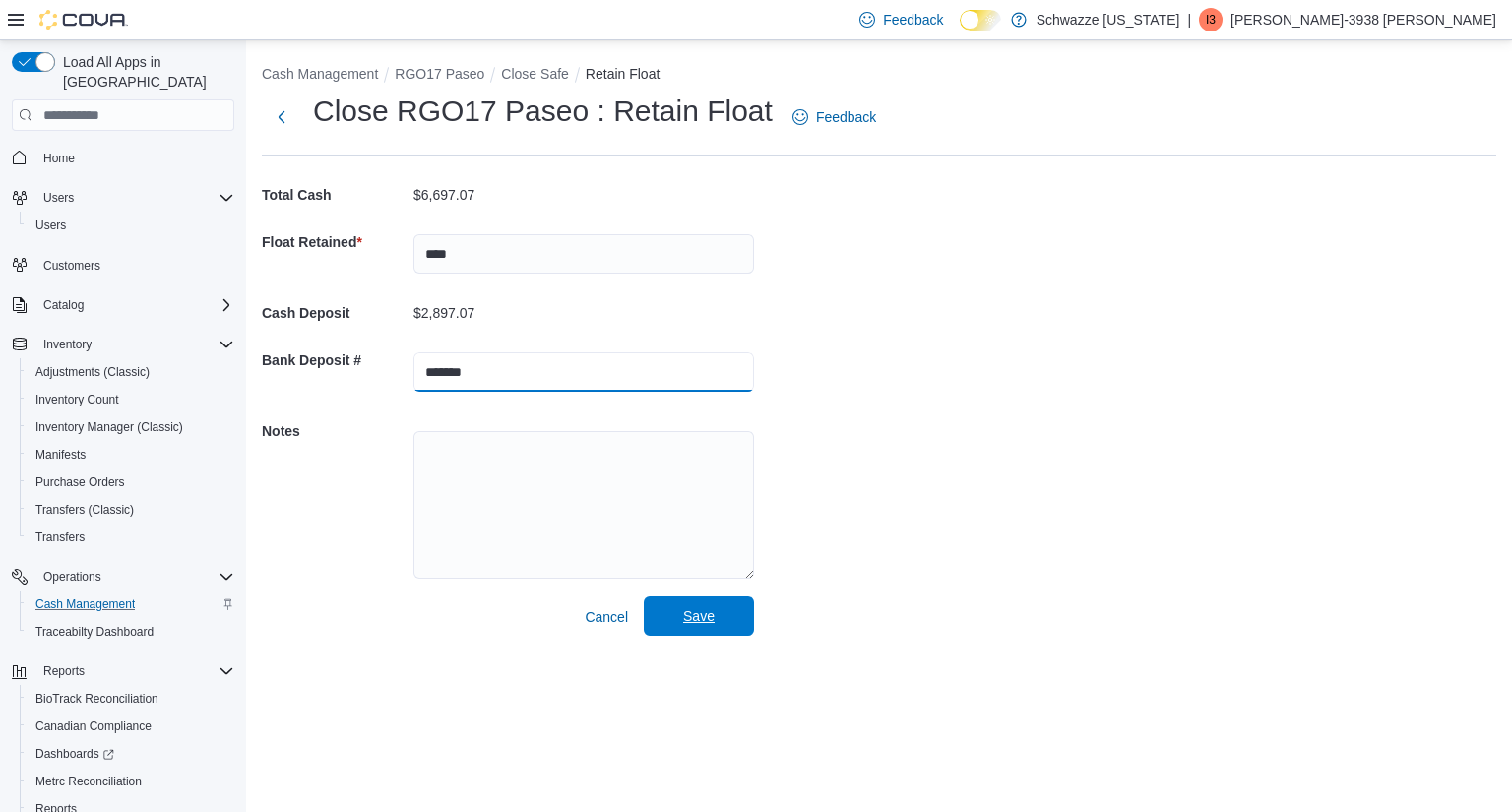
type input "*******"
click at [705, 613] on span "Save" at bounding box center [699, 616] width 32 height 20
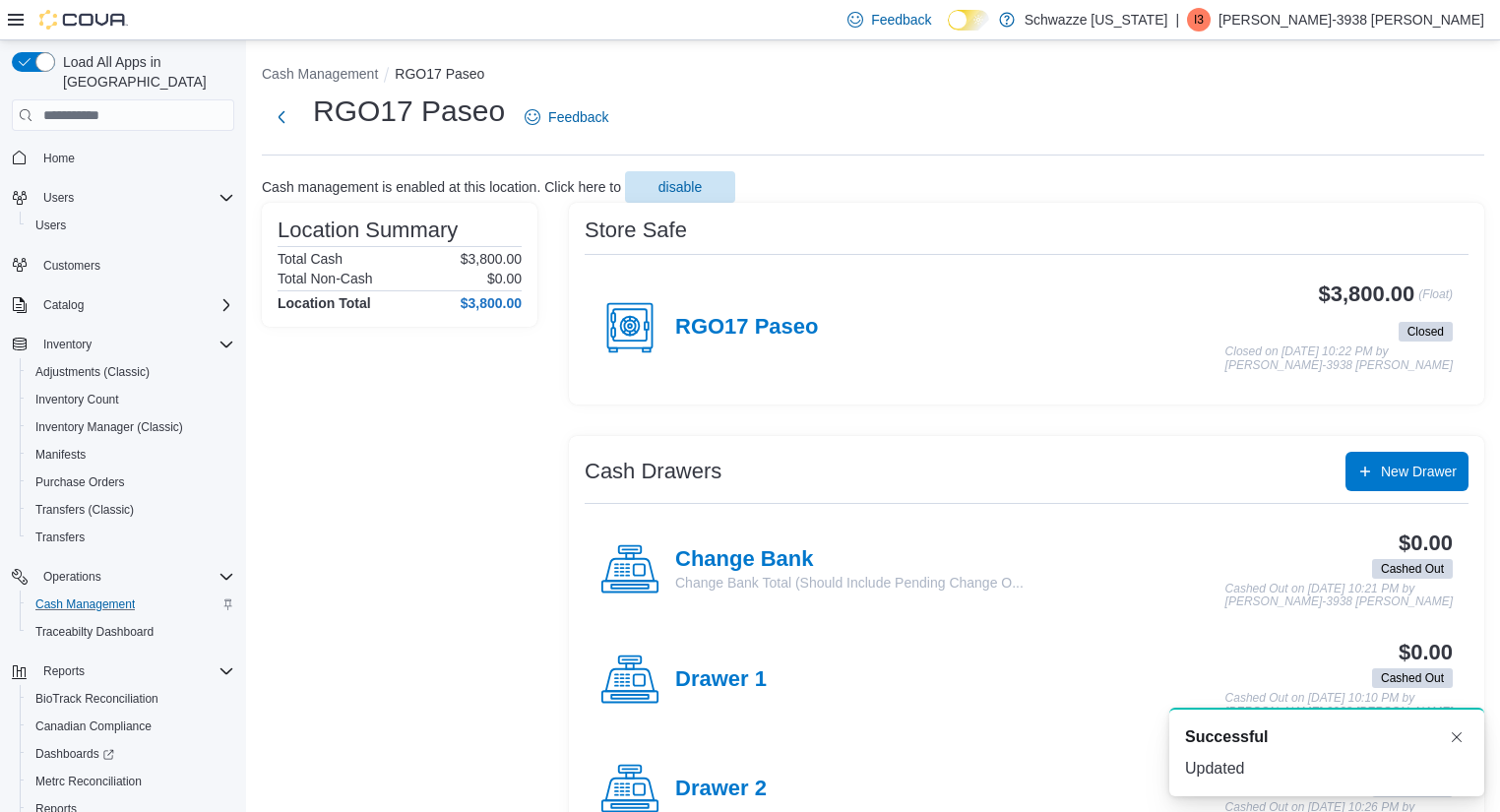
click at [1390, 23] on p "[PERSON_NAME]-3938 [PERSON_NAME]" at bounding box center [1351, 20] width 266 height 24
click at [1359, 186] on span "Sign Out" at bounding box center [1357, 190] width 53 height 20
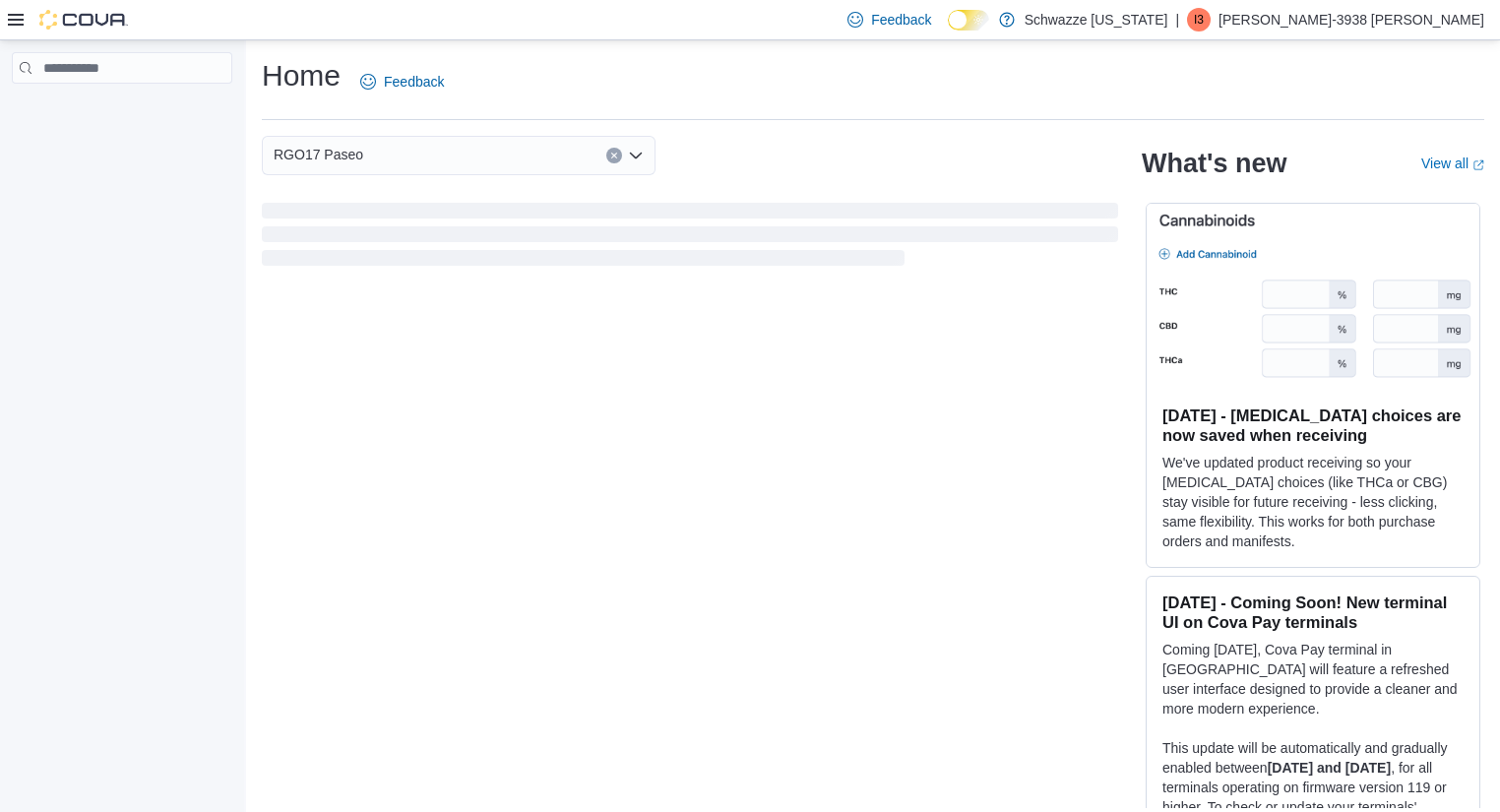
click at [1419, 25] on p "[PERSON_NAME]-3938 [PERSON_NAME]" at bounding box center [1351, 20] width 266 height 24
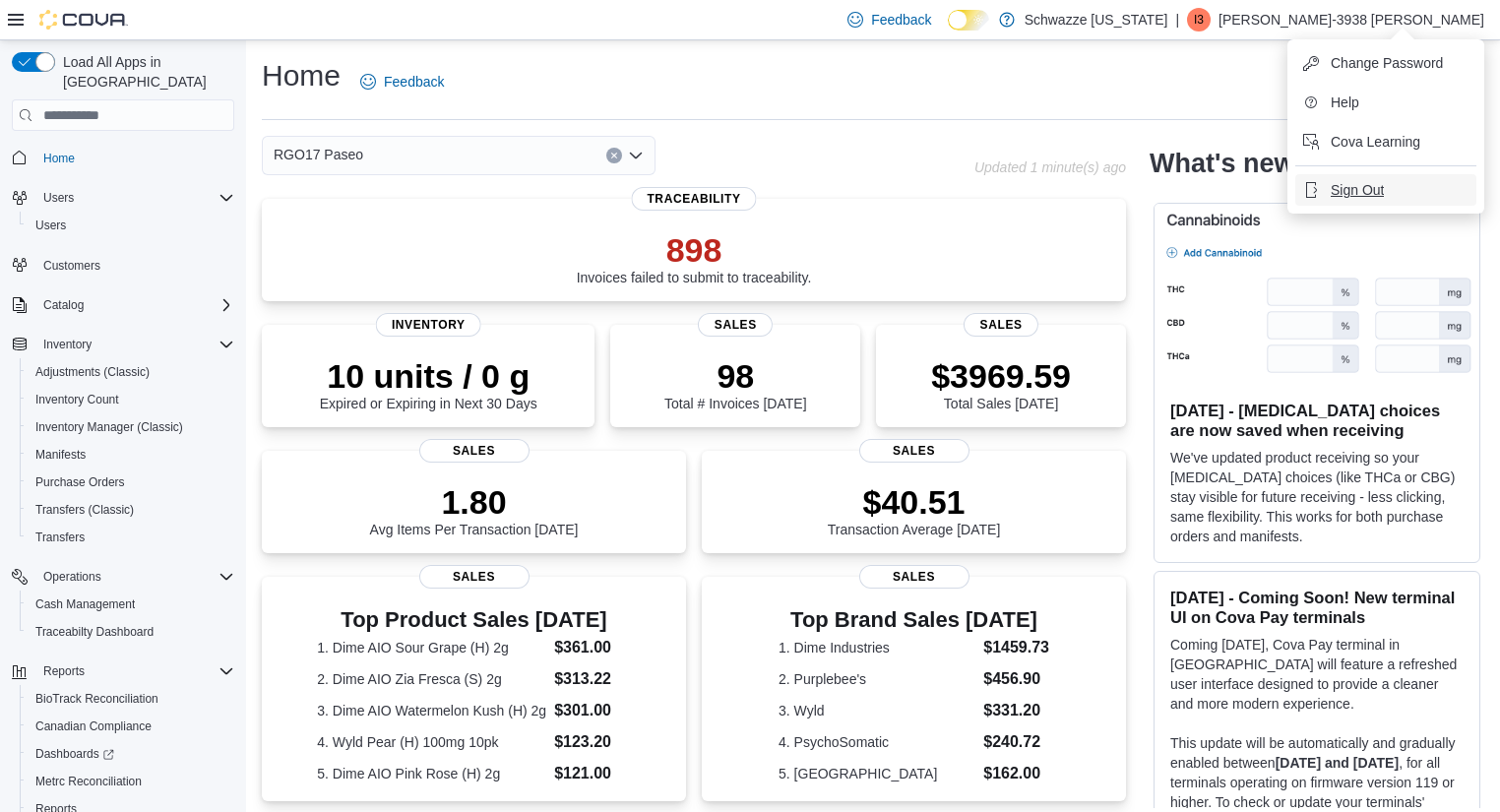
click at [1367, 192] on span "Sign Out" at bounding box center [1357, 190] width 53 height 20
